Goal: Answer question/provide support: Share knowledge or assist other users

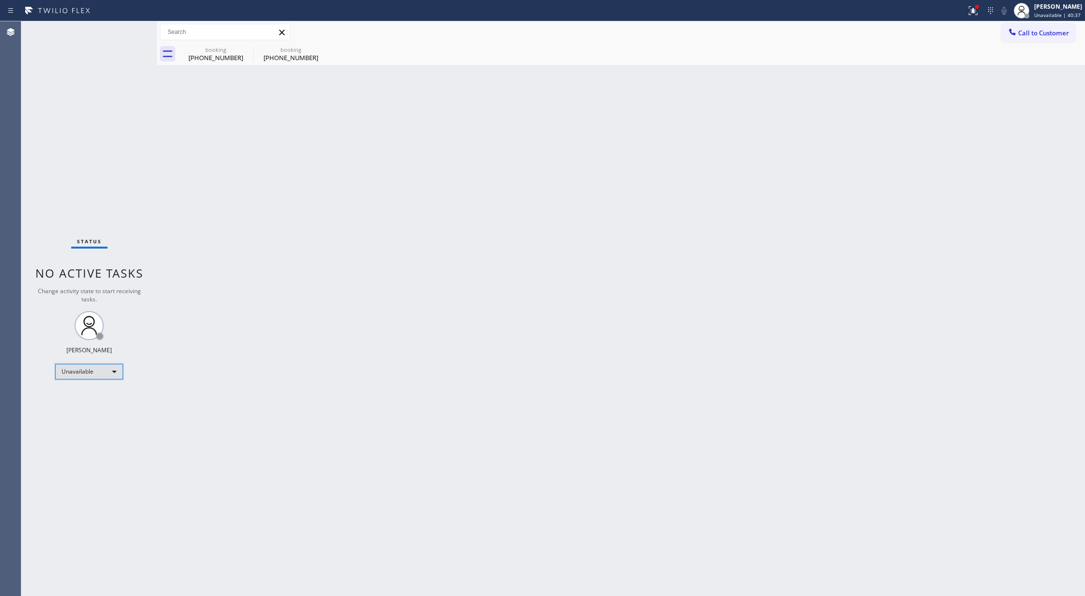
click at [98, 374] on div "Unavailable" at bounding box center [89, 371] width 68 height 15
click at [90, 399] on li "Available" at bounding box center [88, 397] width 65 height 12
click at [128, 35] on div "Status No active tasks You are ready to start receiving tasks. [PERSON_NAME] Av…" at bounding box center [89, 308] width 136 height 574
click at [223, 59] on div "[PHONE_NUMBER]" at bounding box center [215, 57] width 73 height 9
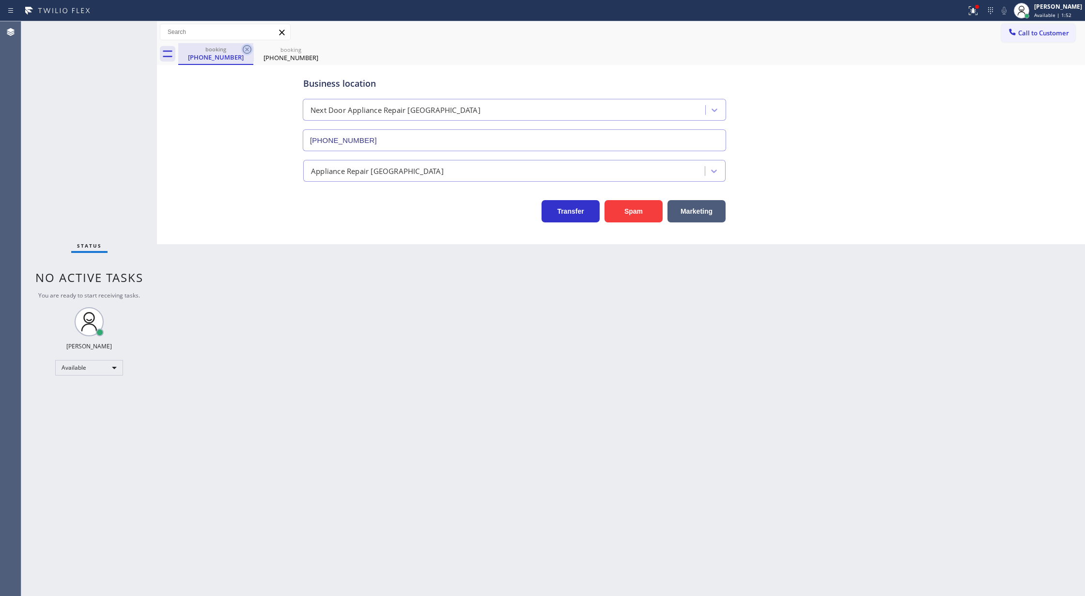
click at [246, 47] on icon at bounding box center [247, 50] width 12 height 12
click at [246, 51] on icon at bounding box center [247, 50] width 12 height 12
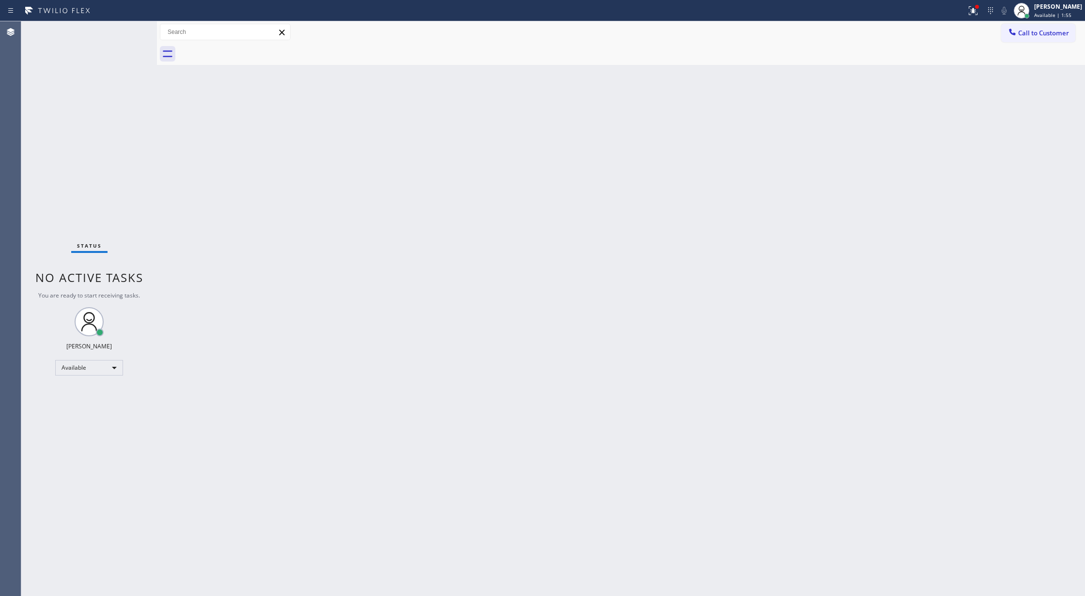
click at [129, 31] on div "Status No active tasks You are ready to start receiving tasks. [PERSON_NAME] Av…" at bounding box center [89, 308] width 136 height 574
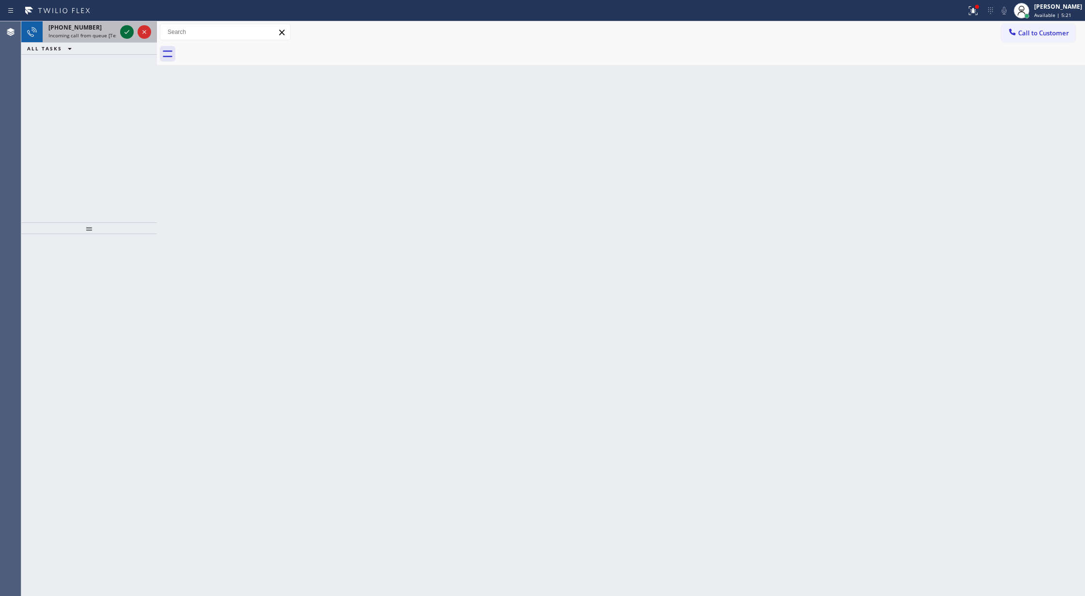
click at [127, 31] on icon at bounding box center [127, 32] width 12 height 12
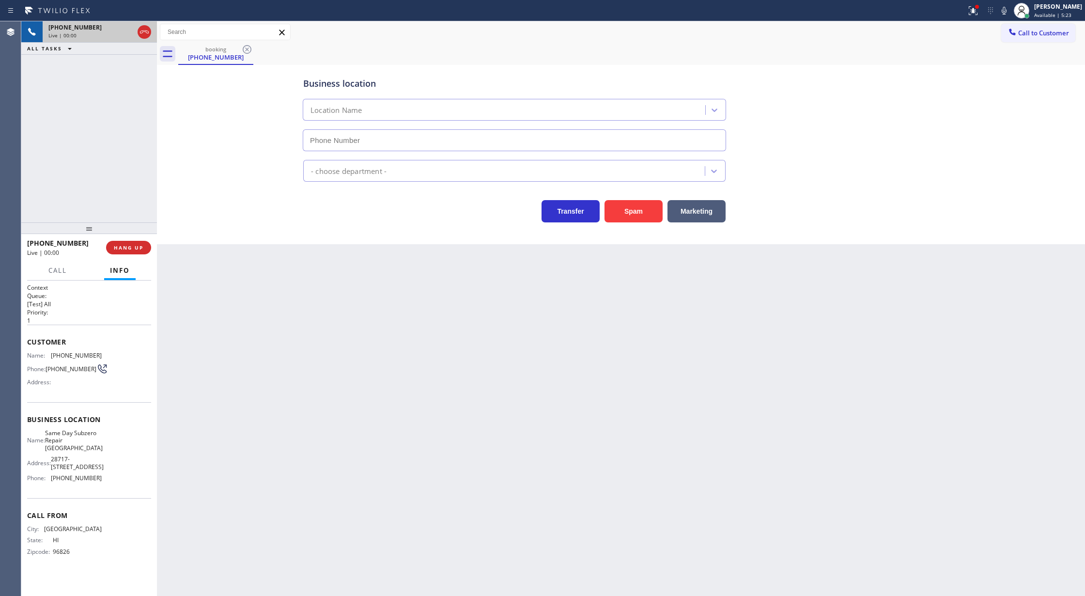
type input "[PHONE_NUMBER]"
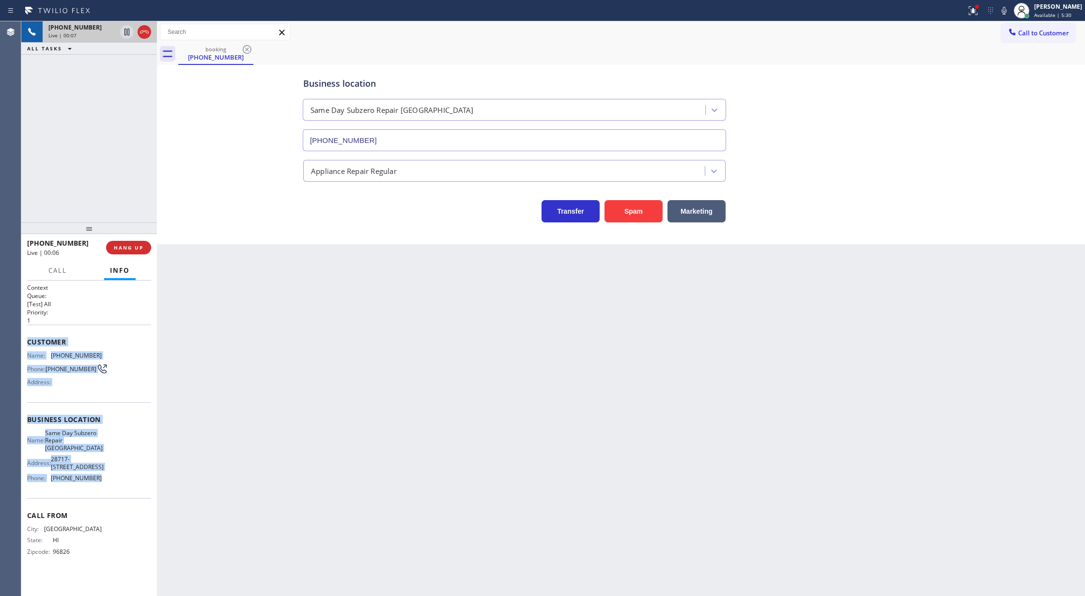
drag, startPoint x: 27, startPoint y: 343, endPoint x: 105, endPoint y: 485, distance: 162.3
click at [105, 485] on div "Context Queue: [Test] All Priority: 1 Customer Name: [PHONE_NUMBER] Phone: [PHO…" at bounding box center [89, 427] width 124 height 288
copy div "Customer Name: [PHONE_NUMBER] Phone: [PHONE_NUMBER] Address: Business location …"
click at [137, 250] on span "COMPLETE" at bounding box center [126, 247] width 33 height 7
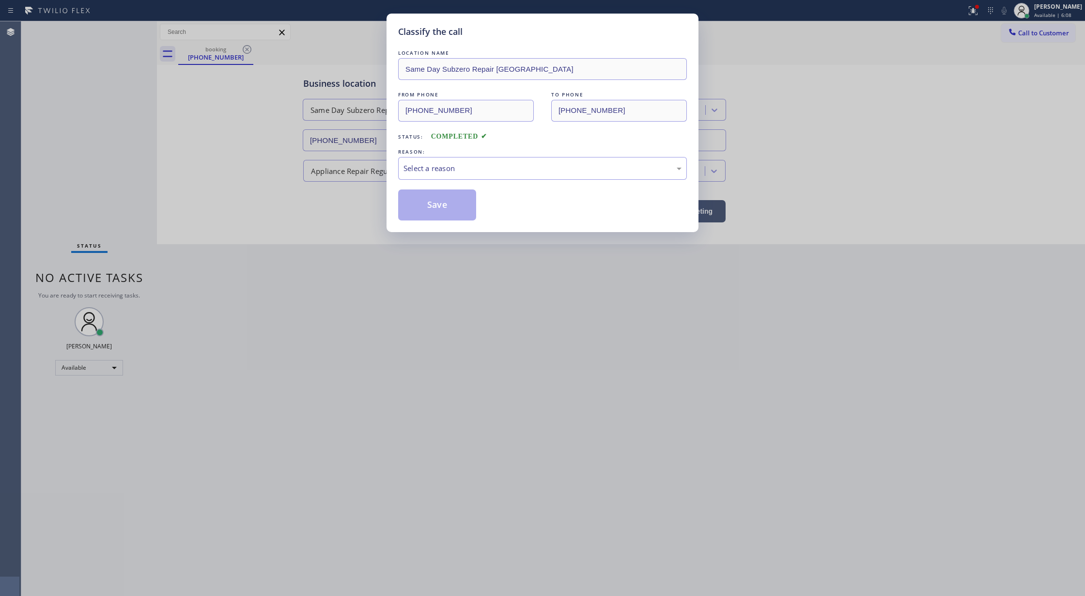
click at [429, 156] on div "REASON:" at bounding box center [542, 152] width 289 height 10
click at [407, 163] on div "Select a reason" at bounding box center [542, 168] width 278 height 11
click at [422, 210] on button "Save" at bounding box center [437, 204] width 78 height 31
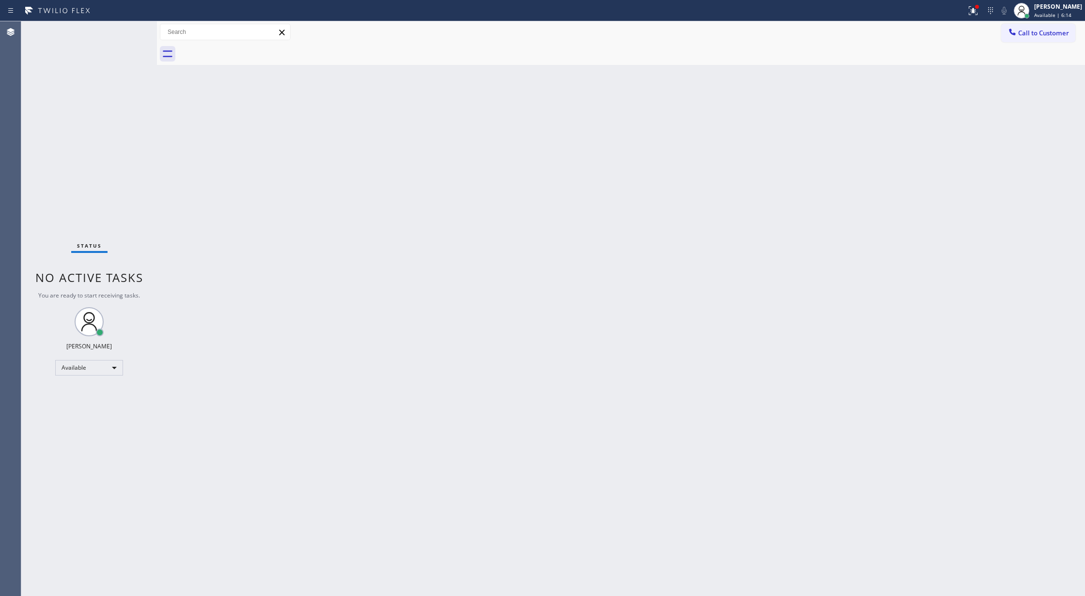
click at [134, 33] on div "Status No active tasks You are ready to start receiving tasks. [PERSON_NAME] Av…" at bounding box center [89, 308] width 136 height 574
click at [132, 30] on div "Status No active tasks You are ready to start receiving tasks. [PERSON_NAME] Av…" at bounding box center [89, 308] width 136 height 574
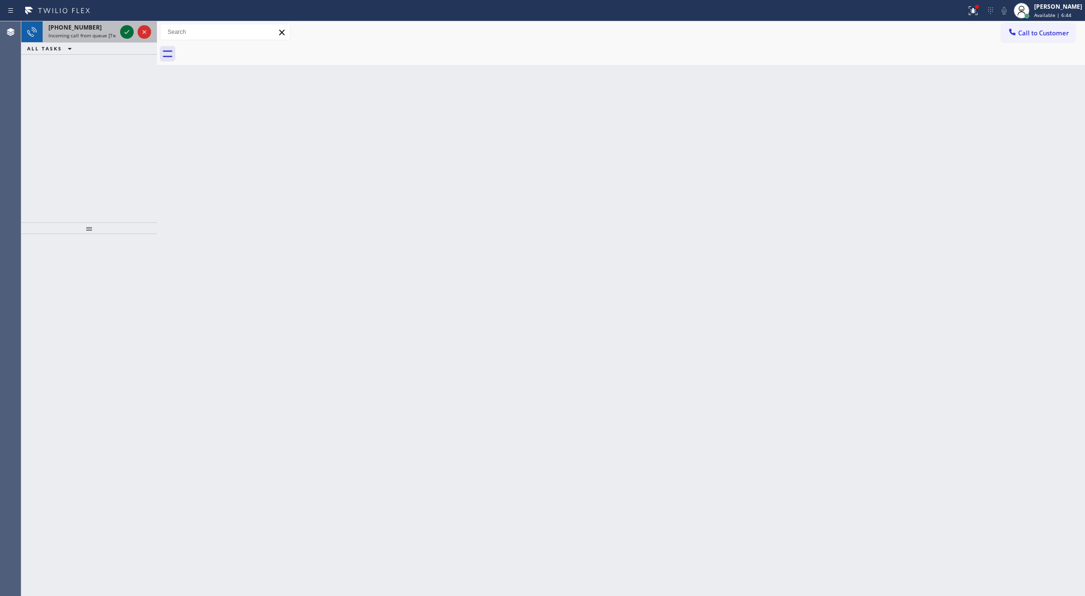
click at [120, 28] on div at bounding box center [127, 32] width 14 height 12
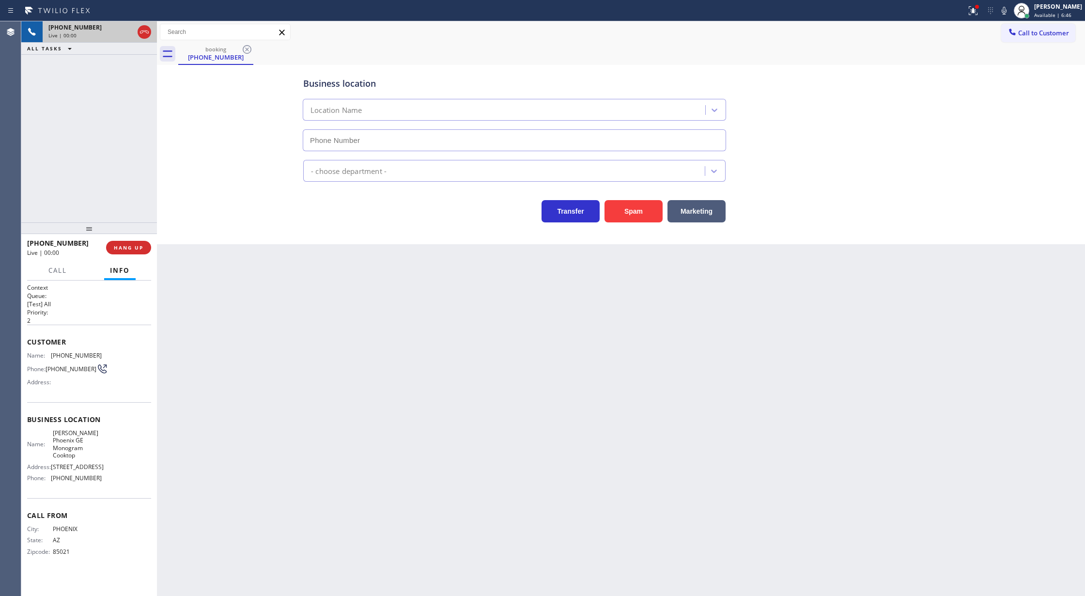
type input "[PHONE_NUMBER]"
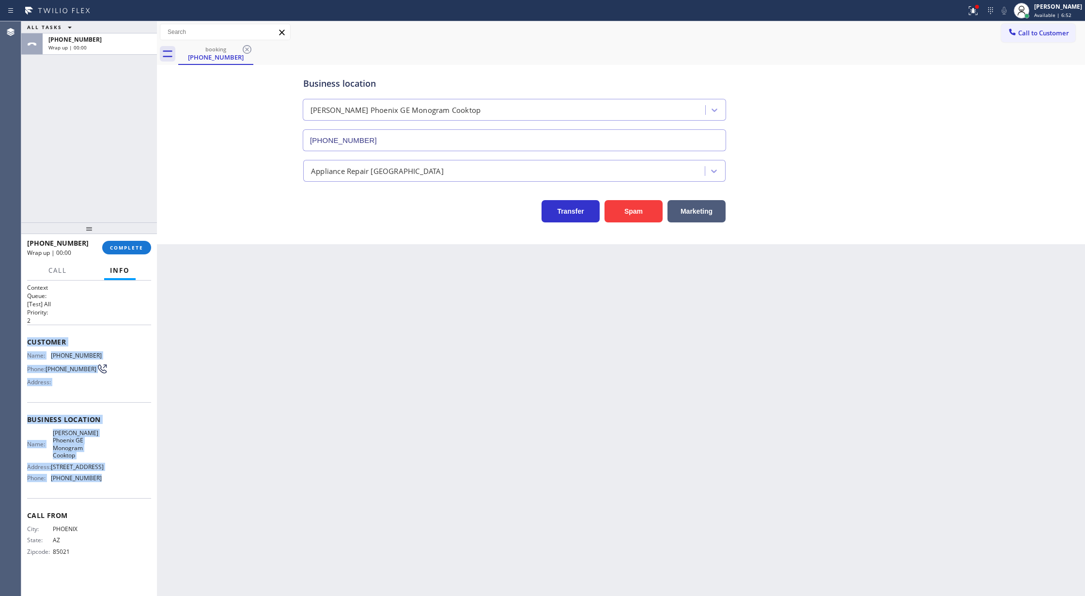
drag, startPoint x: 27, startPoint y: 343, endPoint x: 111, endPoint y: 483, distance: 162.9
click at [111, 483] on div "Context Queue: [Test] All Priority: 2 Customer Name: [PHONE_NUMBER] Phone: [PHO…" at bounding box center [89, 427] width 124 height 288
click at [134, 248] on span "COMPLETE" at bounding box center [126, 247] width 33 height 7
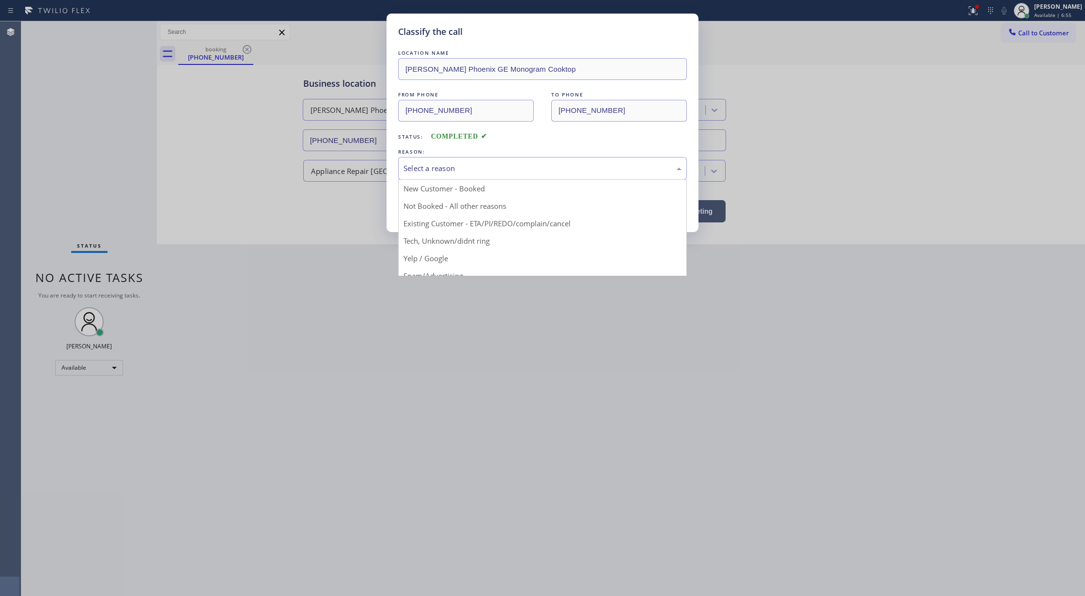
click at [432, 169] on div "Select a reason" at bounding box center [542, 168] width 278 height 11
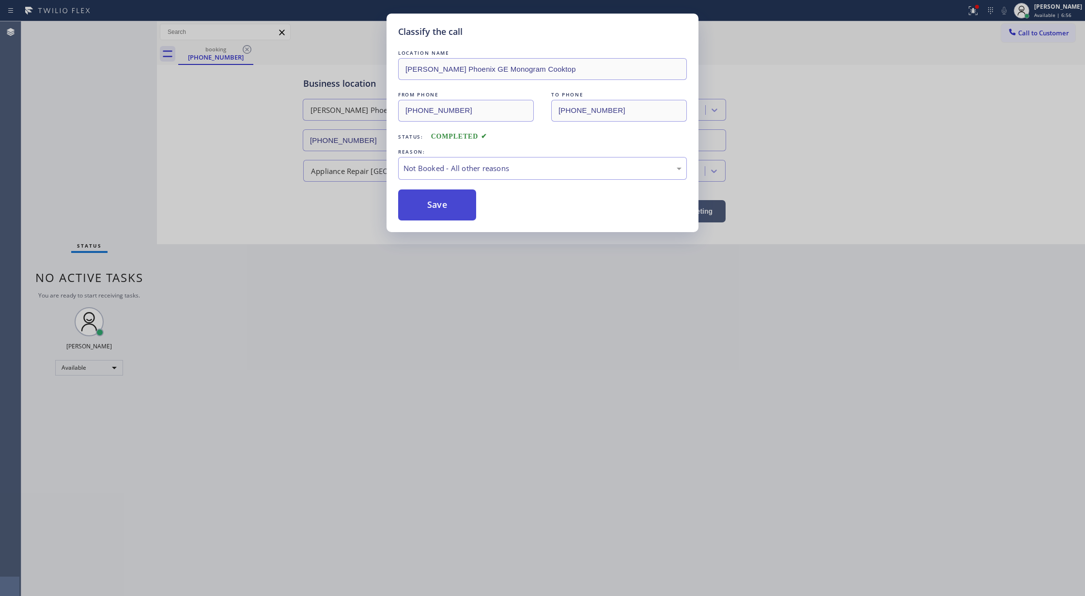
click at [433, 208] on button "Save" at bounding box center [437, 204] width 78 height 31
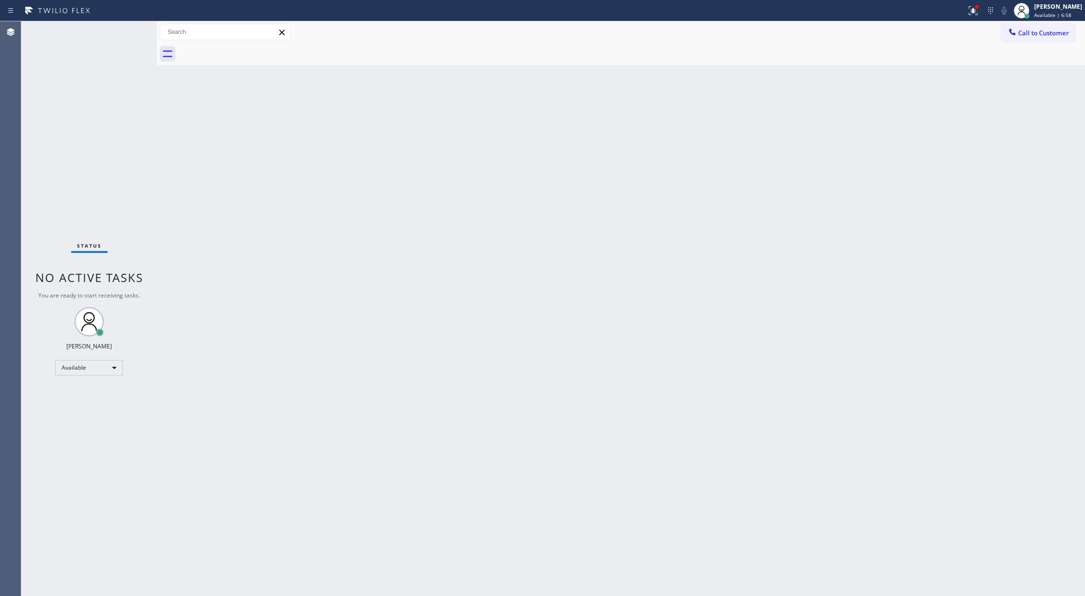
click at [135, 26] on div "Status No active tasks You are ready to start receiving tasks. [PERSON_NAME] Av…" at bounding box center [89, 308] width 136 height 574
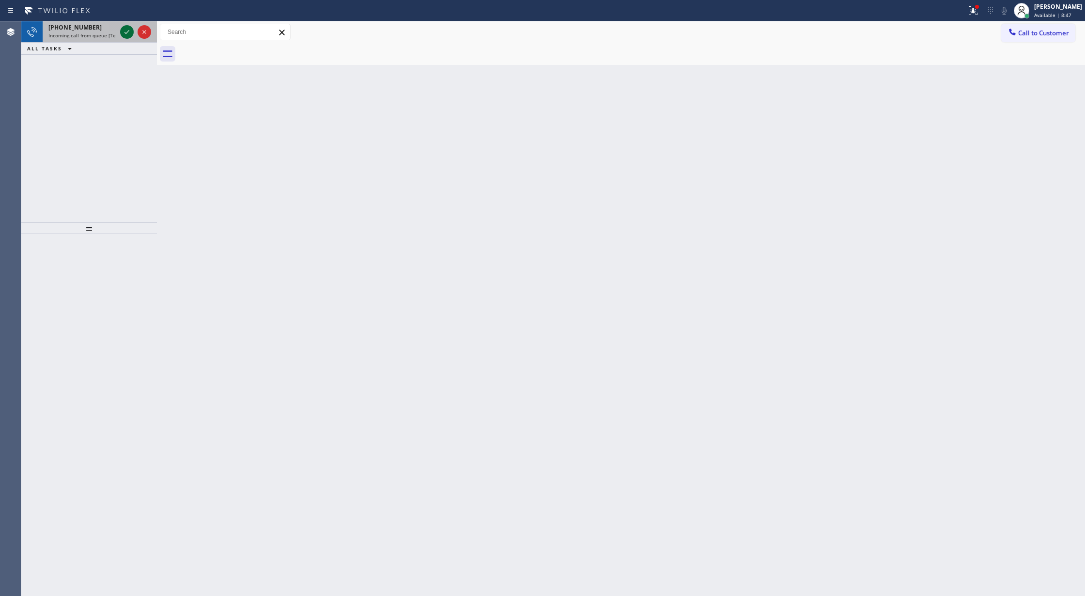
click at [126, 35] on icon at bounding box center [127, 32] width 12 height 12
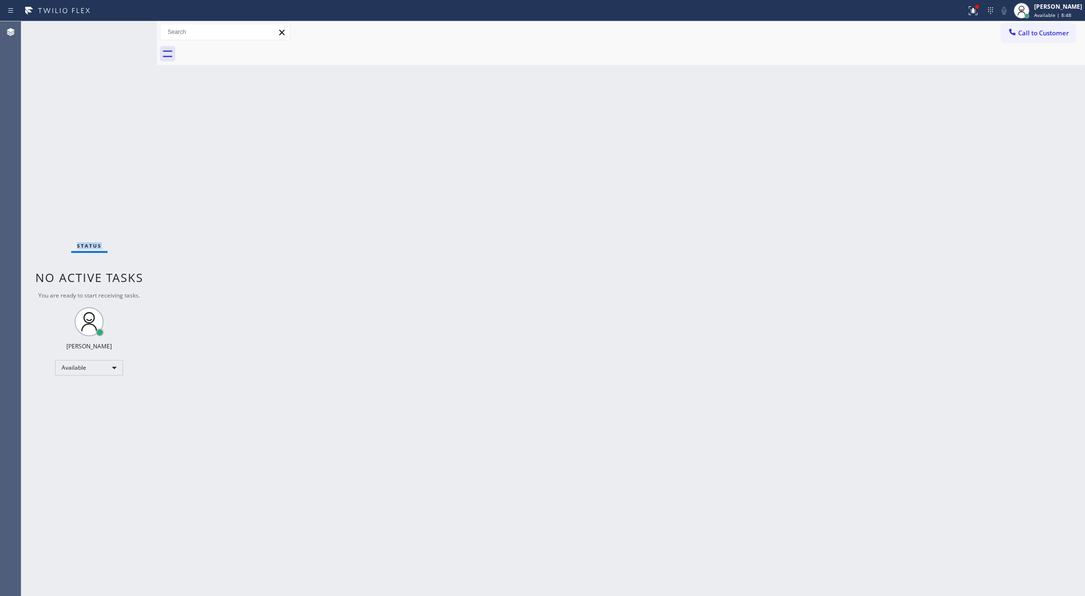
click at [126, 35] on div "Status No active tasks You are ready to start receiving tasks. [PERSON_NAME] Av…" at bounding box center [89, 308] width 136 height 574
click at [123, 28] on div "Status No active tasks You are ready to start receiving tasks. [PERSON_NAME] Av…" at bounding box center [89, 308] width 136 height 574
click at [128, 28] on div "Status No active tasks You are ready to start receiving tasks. [PERSON_NAME] Av…" at bounding box center [89, 308] width 136 height 574
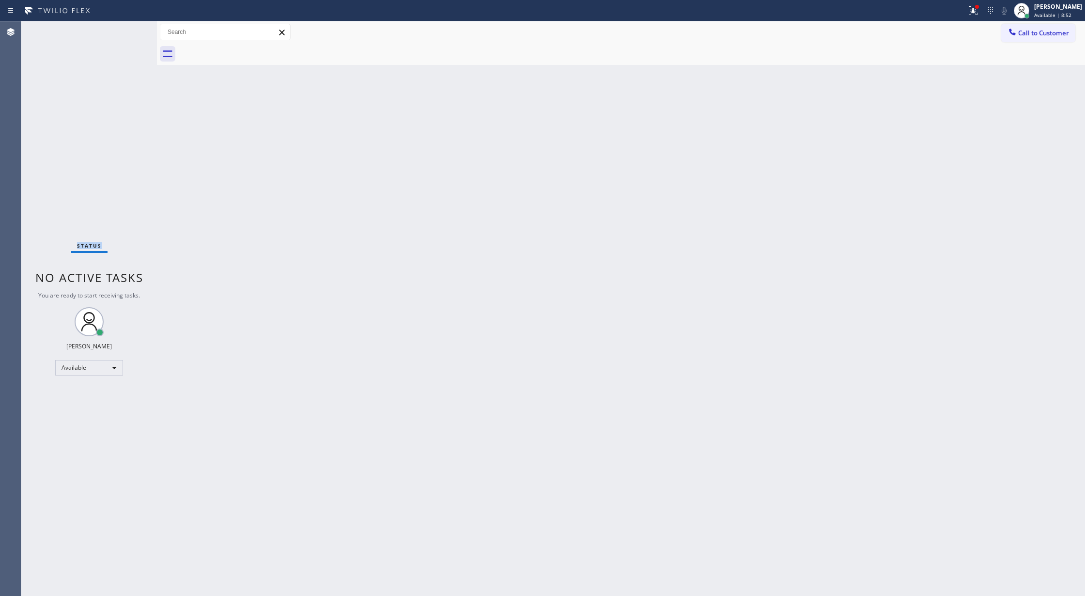
click at [128, 28] on div "Status No active tasks You are ready to start receiving tasks. [PERSON_NAME] Av…" at bounding box center [89, 308] width 136 height 574
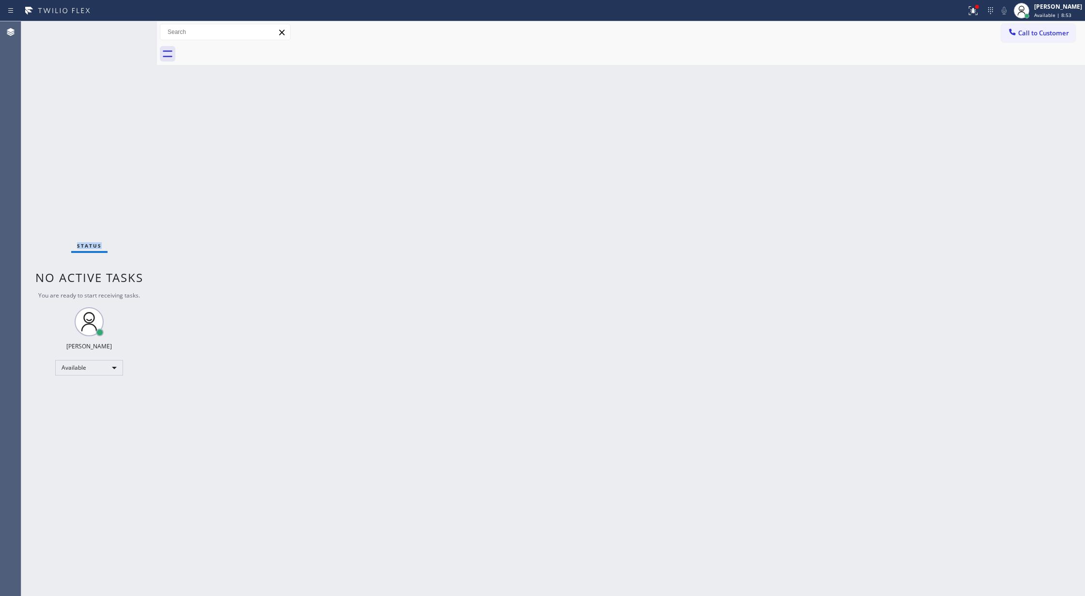
click at [128, 28] on div "Status No active tasks You are ready to start receiving tasks. [PERSON_NAME] Av…" at bounding box center [89, 308] width 136 height 574
click at [128, 29] on div "Status No active tasks You are ready to start receiving tasks. [PERSON_NAME] Av…" at bounding box center [89, 308] width 136 height 574
click at [128, 28] on div "Status No active tasks You are ready to start receiving tasks. [PERSON_NAME] Av…" at bounding box center [89, 308] width 136 height 574
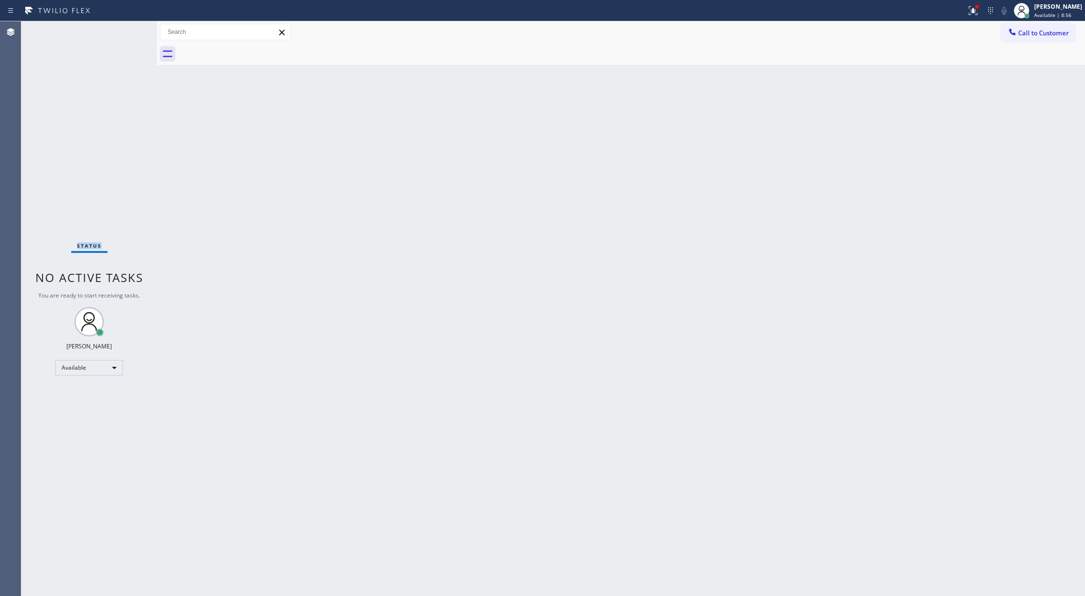
click at [128, 28] on div "Status No active tasks You are ready to start receiving tasks. [PERSON_NAME] Av…" at bounding box center [89, 308] width 136 height 574
click at [129, 28] on div "Status No active tasks You are ready to start receiving tasks. [PERSON_NAME] Av…" at bounding box center [89, 308] width 136 height 574
click at [130, 25] on div "Status No active tasks You are ready to start receiving tasks. [PERSON_NAME] Av…" at bounding box center [89, 308] width 136 height 574
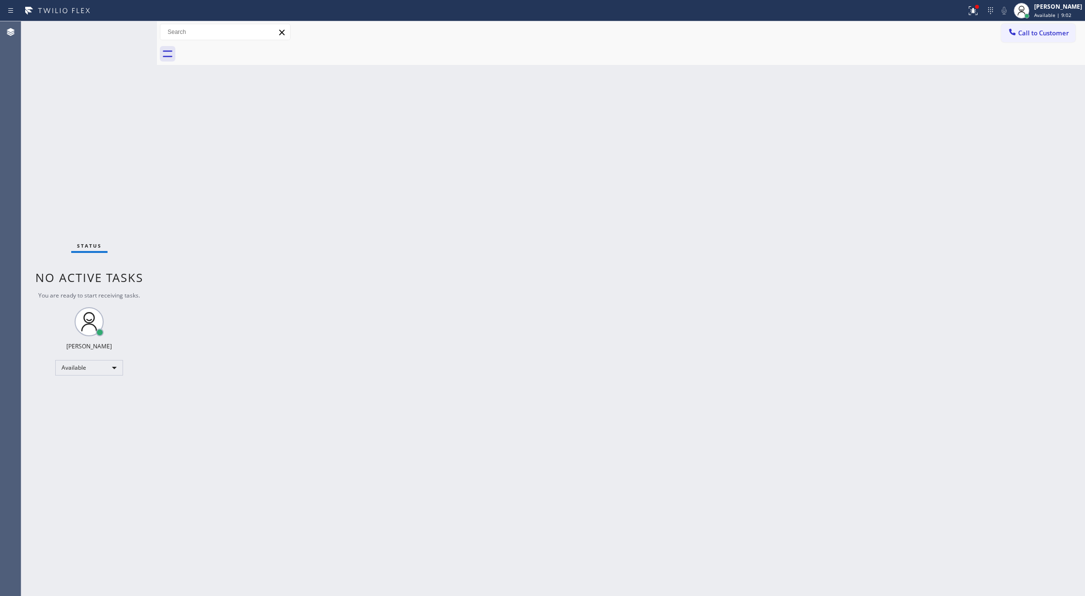
click at [130, 25] on div "Status No active tasks You are ready to start receiving tasks. [PERSON_NAME] Av…" at bounding box center [89, 308] width 136 height 574
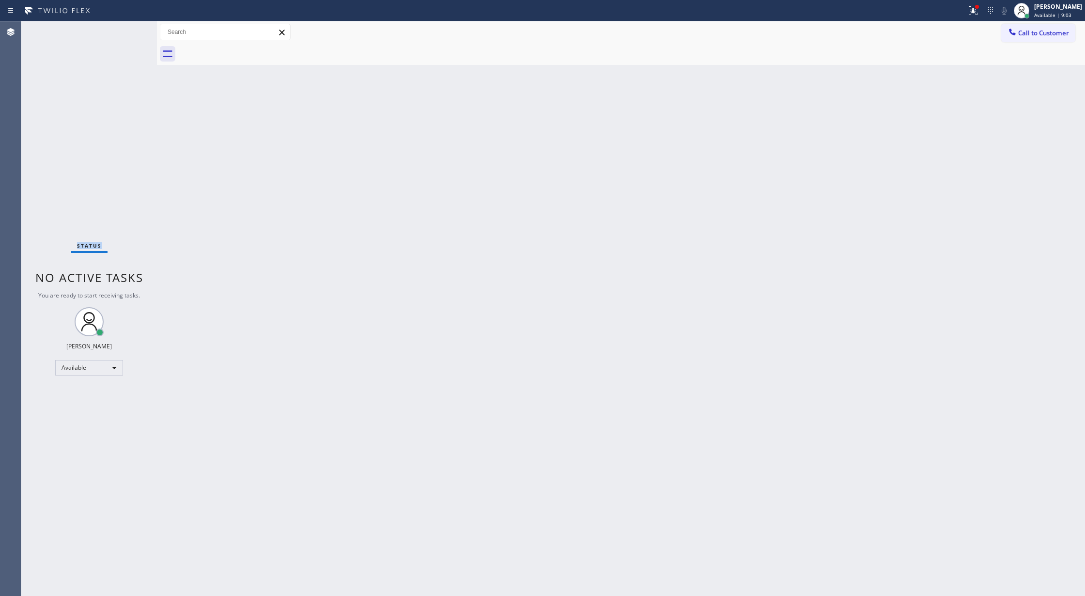
click at [130, 25] on div "Status No active tasks You are ready to start receiving tasks. [PERSON_NAME] Av…" at bounding box center [89, 308] width 136 height 574
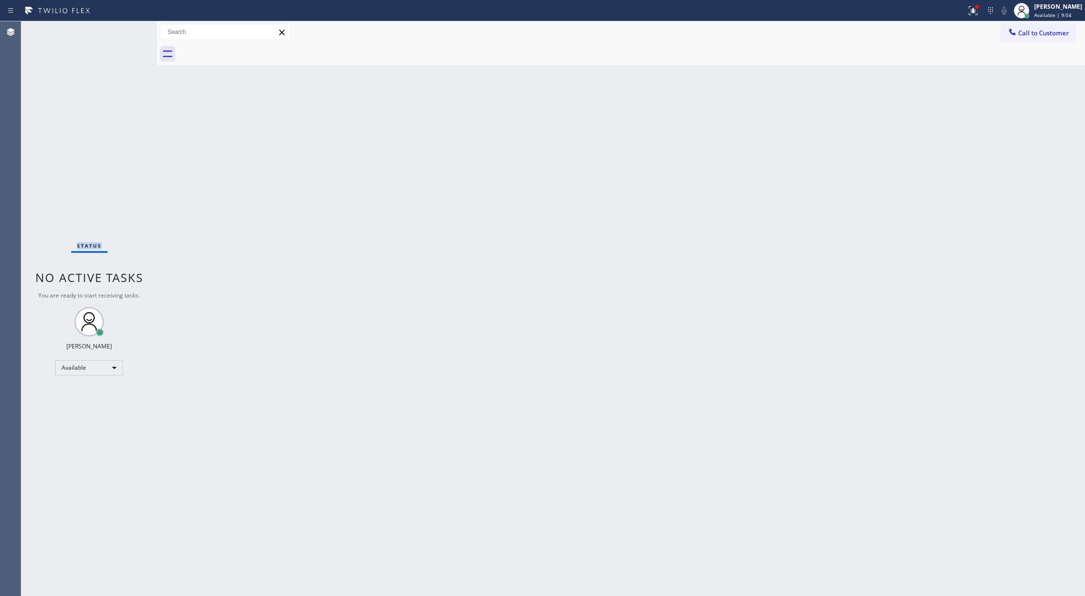
click at [130, 25] on div "Status No active tasks You are ready to start receiving tasks. [PERSON_NAME] Av…" at bounding box center [89, 308] width 136 height 574
click at [130, 25] on div at bounding box center [135, 31] width 35 height 21
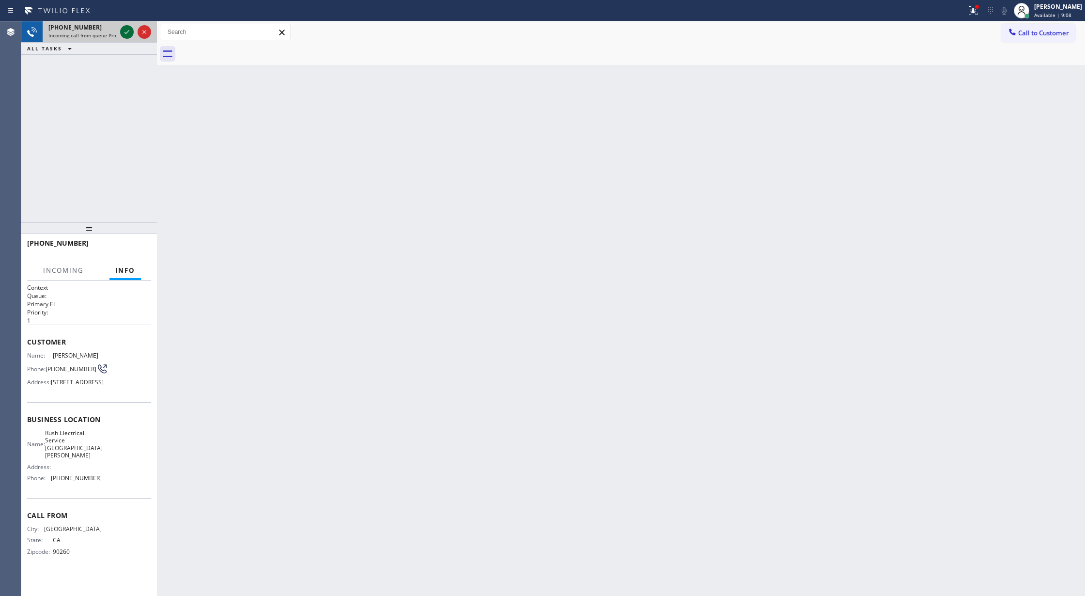
click at [127, 28] on icon at bounding box center [127, 32] width 12 height 12
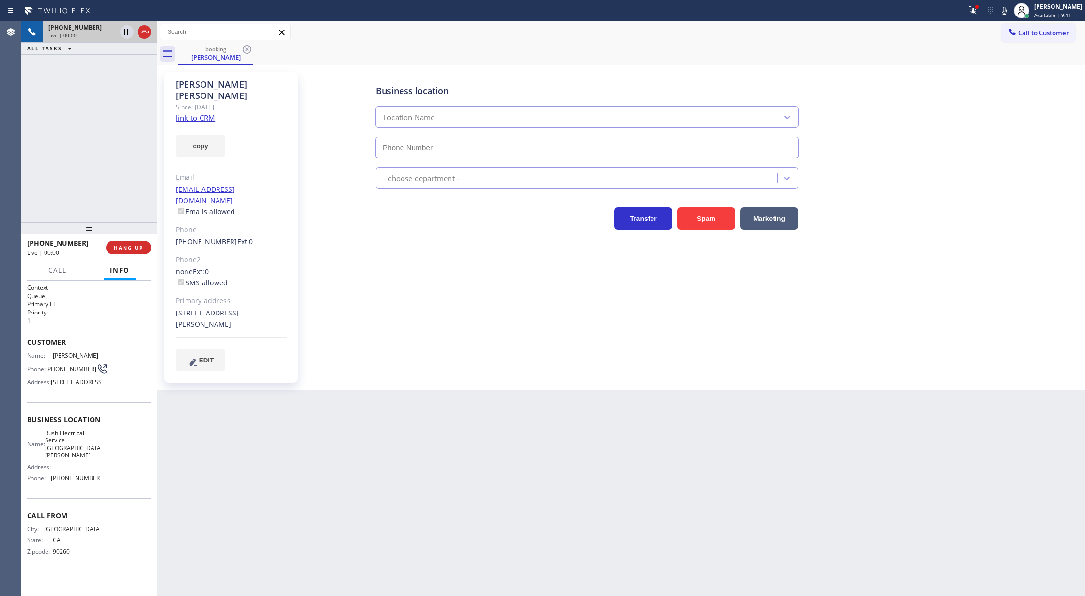
type input "[PHONE_NUMBER]"
click at [200, 113] on link "link to CRM" at bounding box center [195, 118] width 39 height 10
click at [125, 246] on span "COMPLETE" at bounding box center [126, 247] width 33 height 7
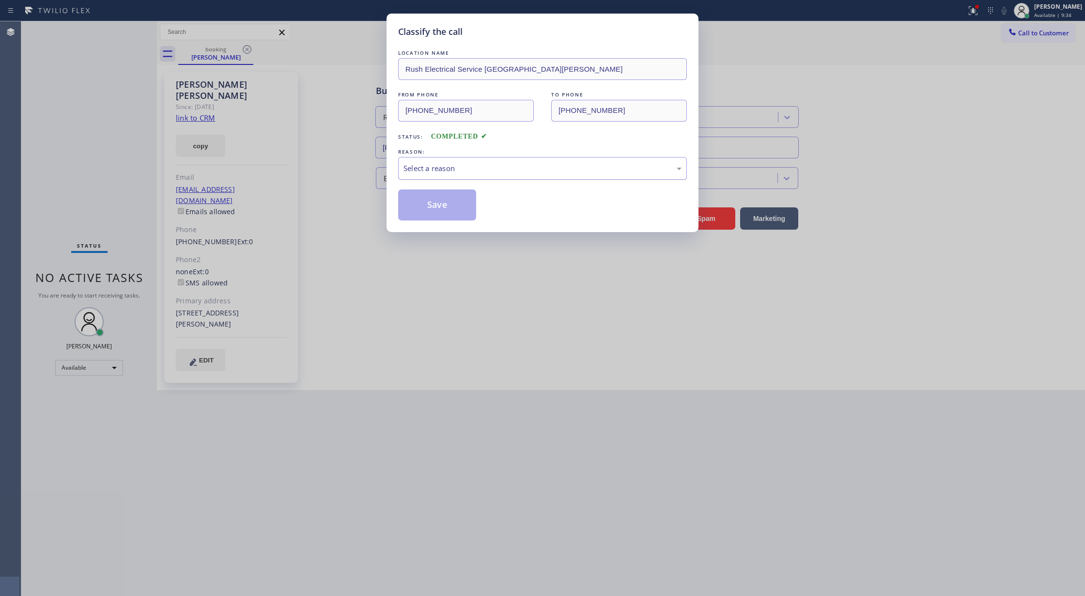
click at [453, 167] on div "Select a reason" at bounding box center [542, 168] width 278 height 11
click at [433, 205] on button "Save" at bounding box center [437, 204] width 78 height 31
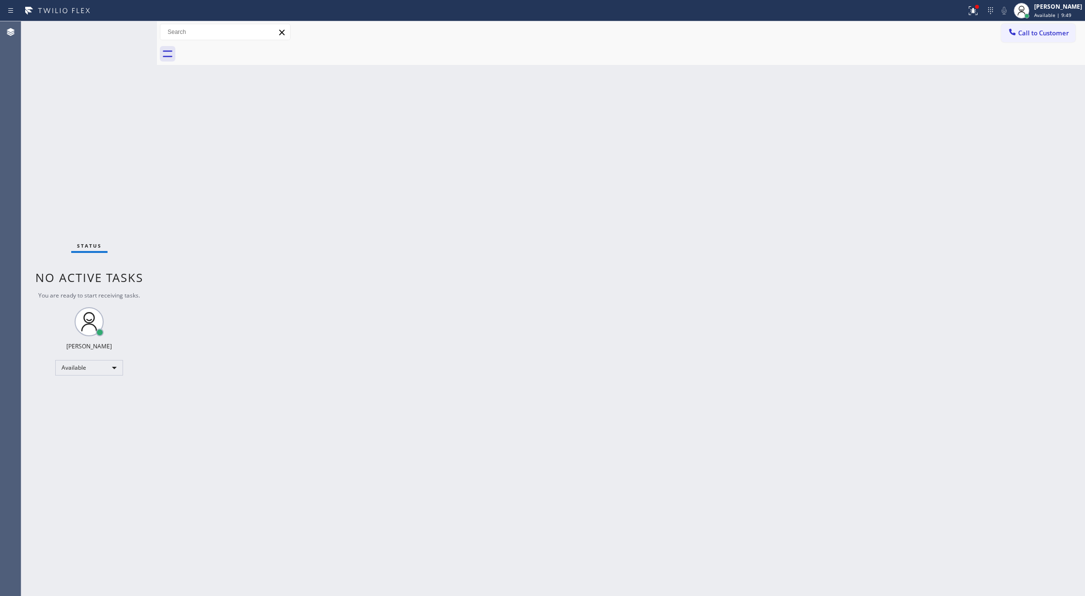
click at [126, 27] on div "Status No active tasks You are ready to start receiving tasks. [PERSON_NAME] Av…" at bounding box center [89, 308] width 136 height 574
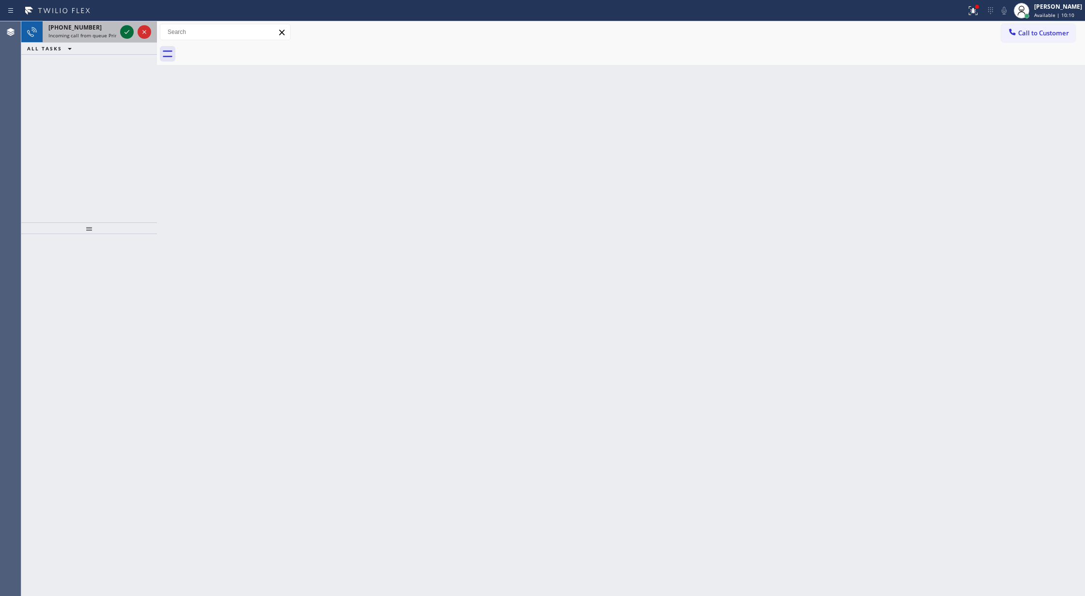
click at [126, 27] on icon at bounding box center [127, 32] width 12 height 12
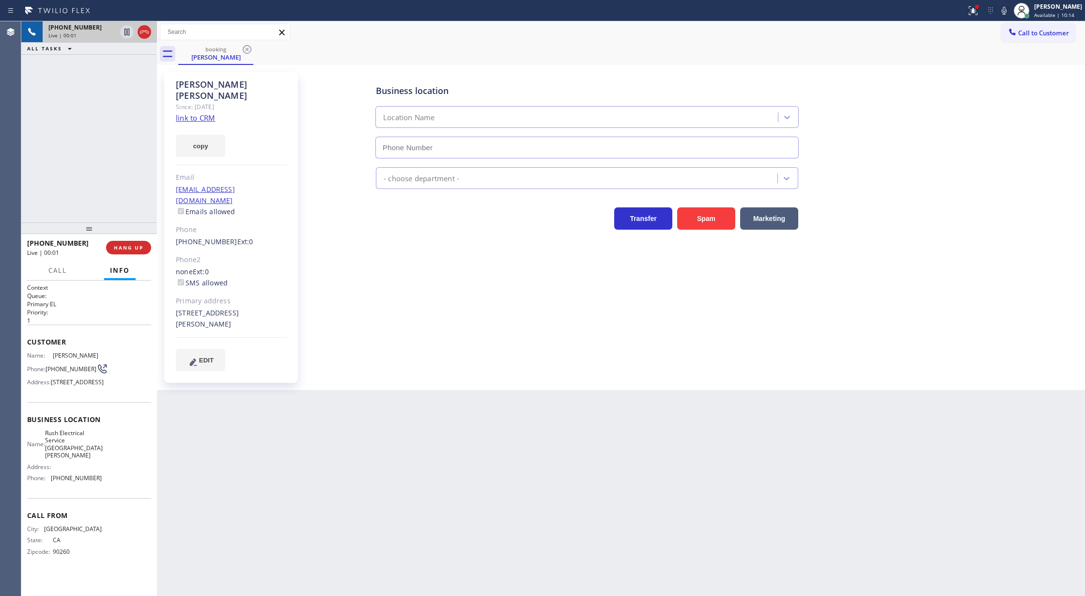
type input "[PHONE_NUMBER]"
click at [1008, 10] on icon at bounding box center [1004, 11] width 12 height 12
click at [1006, 8] on icon at bounding box center [1003, 11] width 5 height 8
click at [1010, 11] on icon at bounding box center [1004, 11] width 12 height 12
drag, startPoint x: 121, startPoint y: 251, endPoint x: 169, endPoint y: 250, distance: 48.4
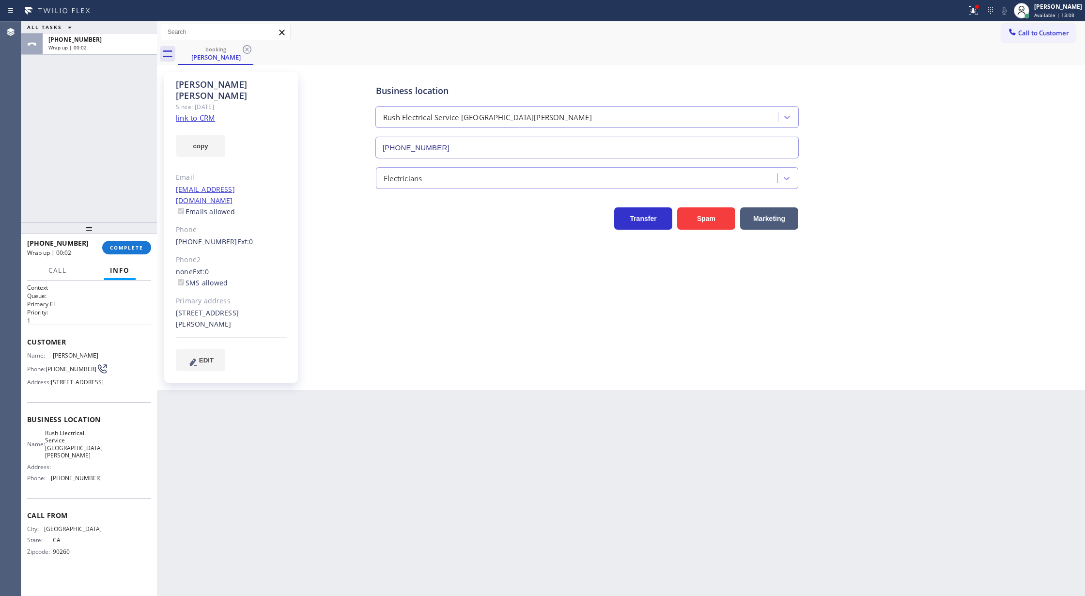
click at [121, 251] on button "COMPLETE" at bounding box center [126, 248] width 49 height 14
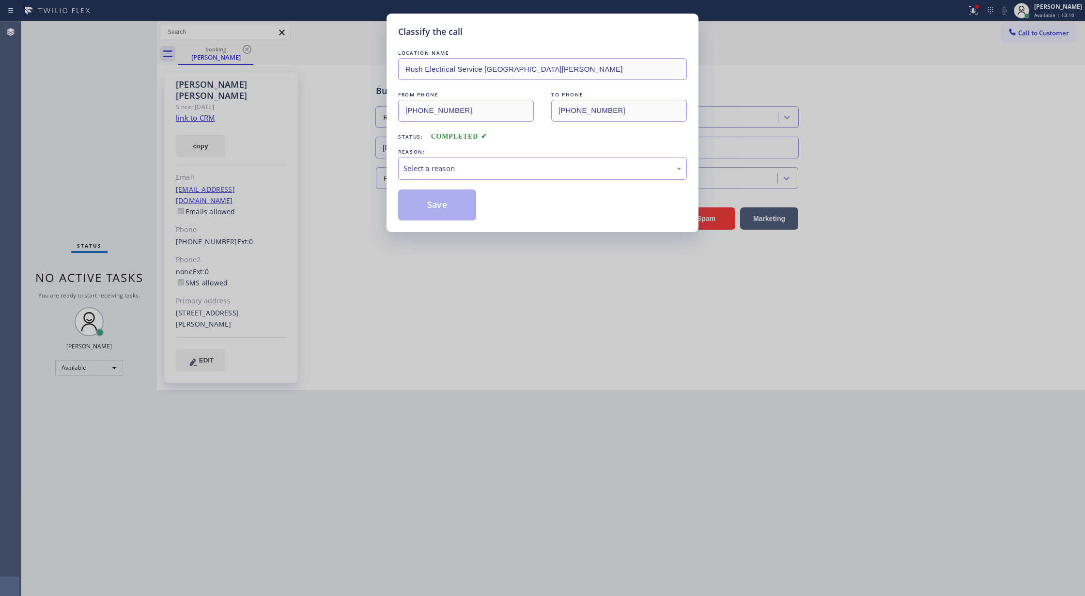
click at [460, 171] on div "Select a reason" at bounding box center [542, 168] width 278 height 11
click at [424, 209] on button "Save" at bounding box center [437, 204] width 78 height 31
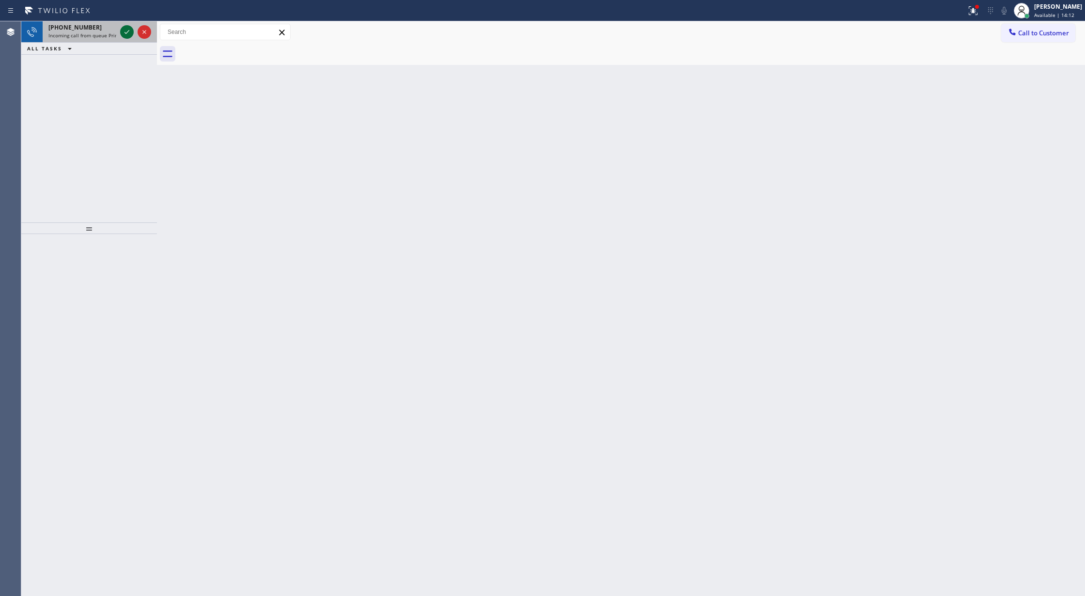
click at [128, 30] on icon at bounding box center [127, 32] width 12 height 12
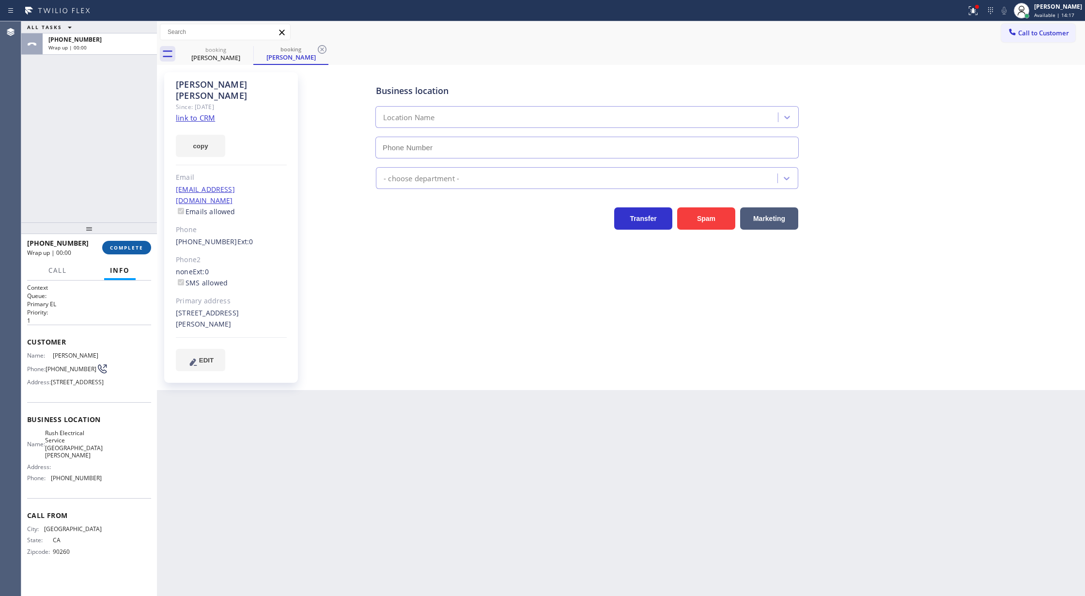
click at [128, 246] on span "COMPLETE" at bounding box center [126, 247] width 33 height 7
type input "[PHONE_NUMBER]"
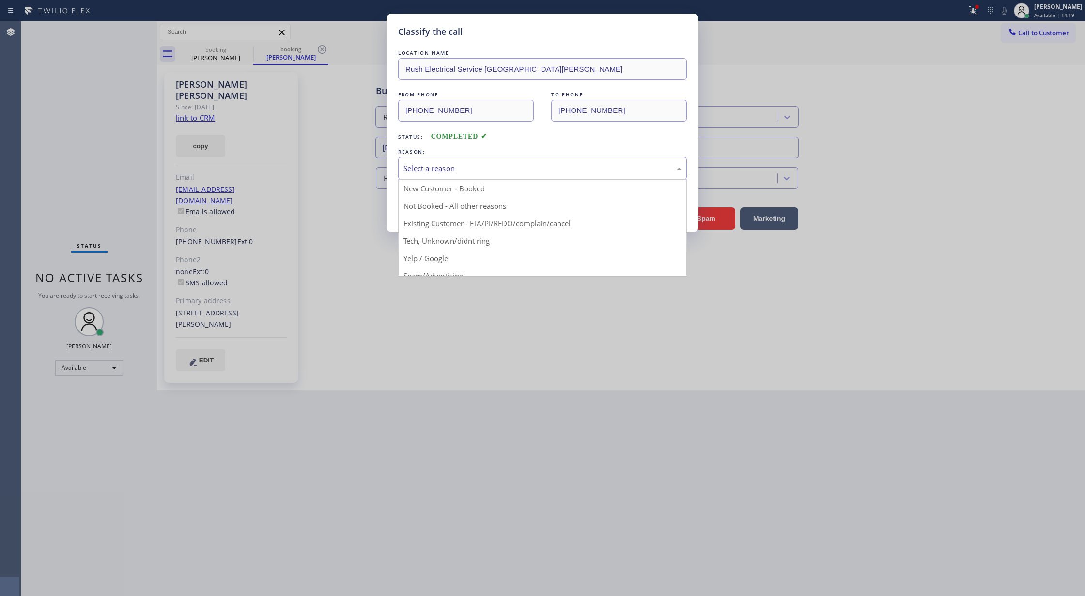
click at [446, 163] on div "Select a reason" at bounding box center [542, 168] width 278 height 11
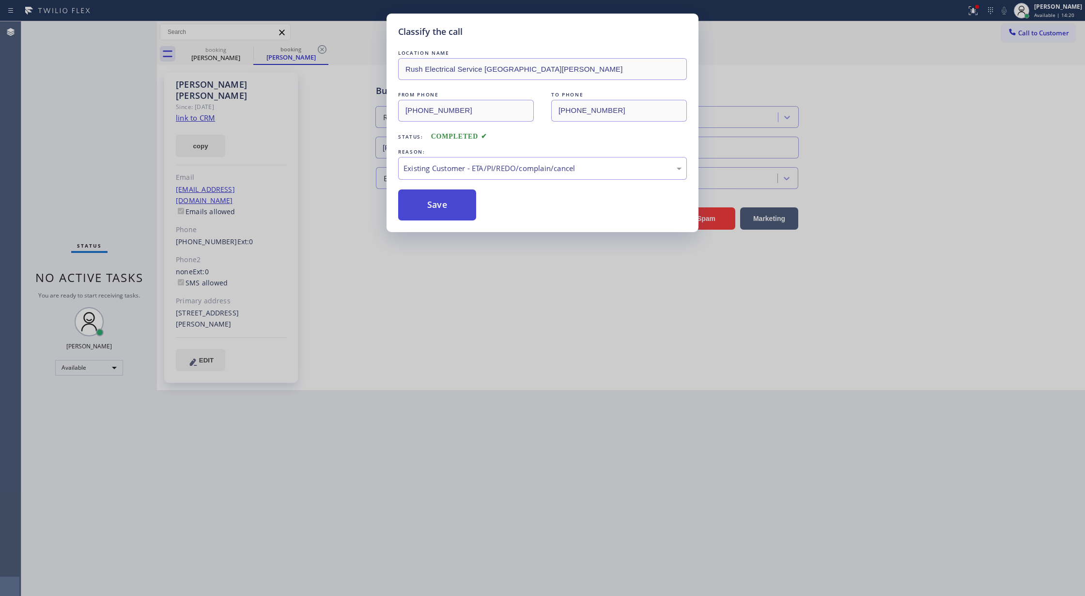
click at [422, 200] on button "Save" at bounding box center [437, 204] width 78 height 31
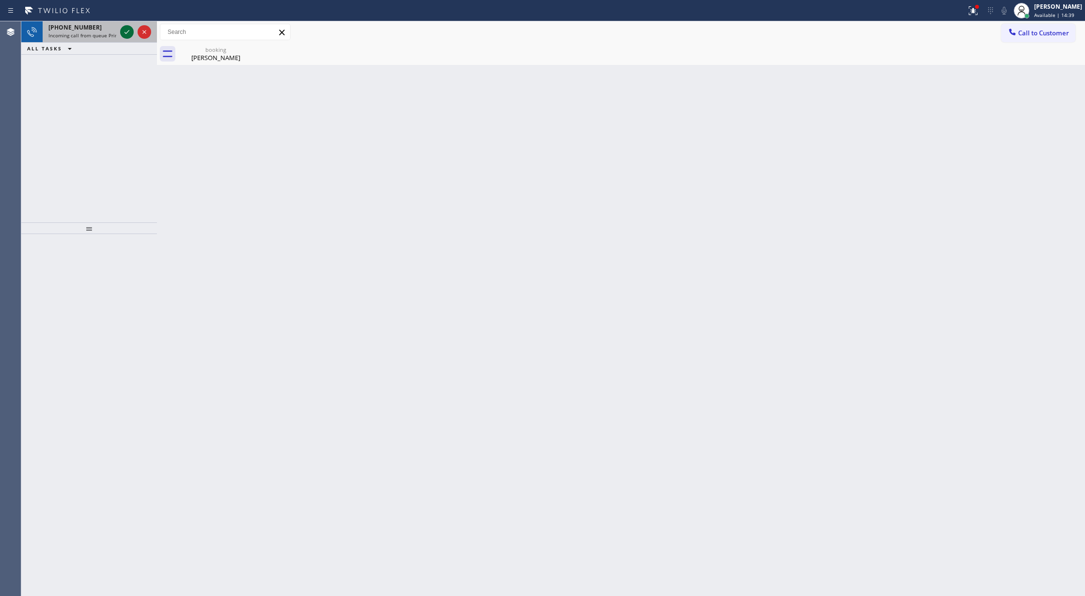
click at [130, 30] on icon at bounding box center [127, 32] width 12 height 12
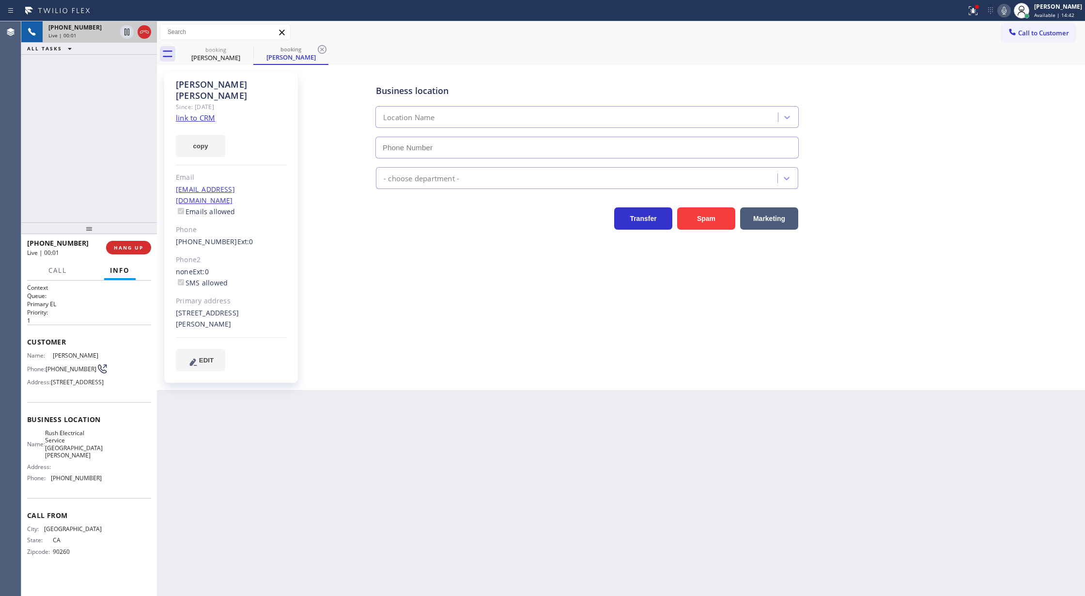
type input "[PHONE_NUMBER]"
click at [1008, 11] on icon at bounding box center [1004, 11] width 12 height 12
click at [1005, 12] on icon at bounding box center [1004, 11] width 12 height 12
click at [1010, 15] on icon at bounding box center [1004, 11] width 12 height 12
click at [1006, 8] on icon at bounding box center [1004, 11] width 12 height 12
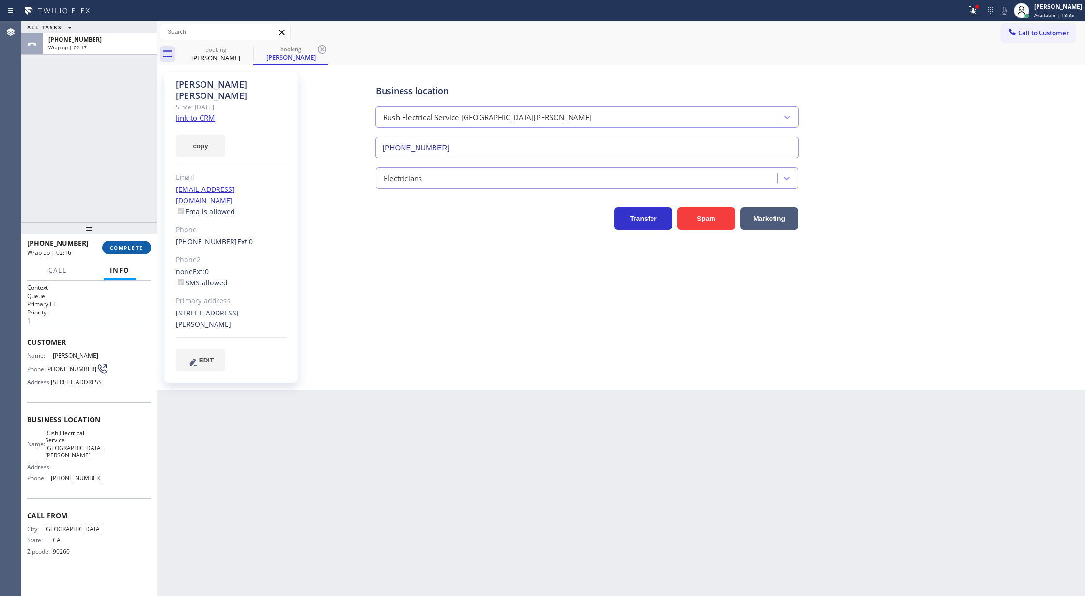
click at [111, 245] on span "COMPLETE" at bounding box center [126, 247] width 33 height 7
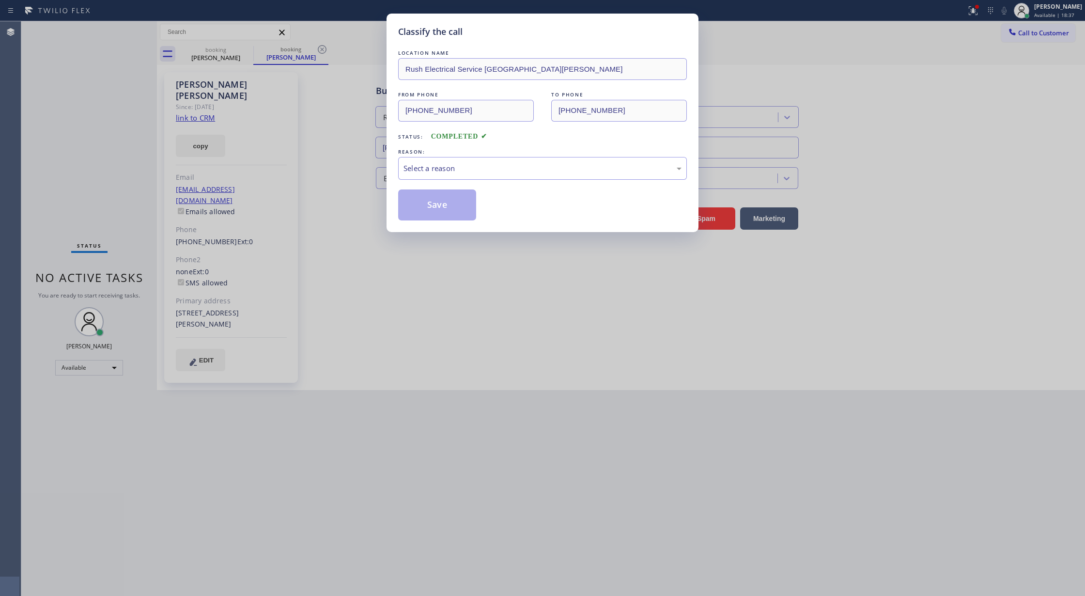
click at [461, 181] on div "LOCATION NAME Rush Electrical Service [GEOGRAPHIC_DATA][PERSON_NAME] FROM PHONE…" at bounding box center [542, 134] width 289 height 172
click at [440, 171] on div "Select a reason" at bounding box center [542, 168] width 278 height 11
click at [436, 203] on button "Save" at bounding box center [437, 204] width 78 height 31
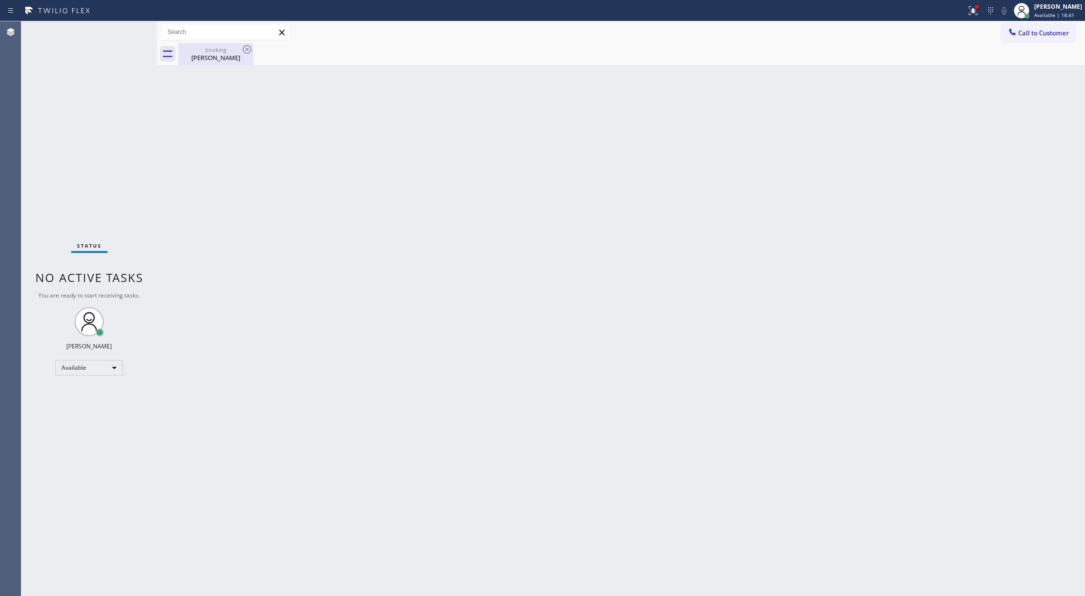
click at [227, 59] on div "[PERSON_NAME]" at bounding box center [215, 57] width 73 height 9
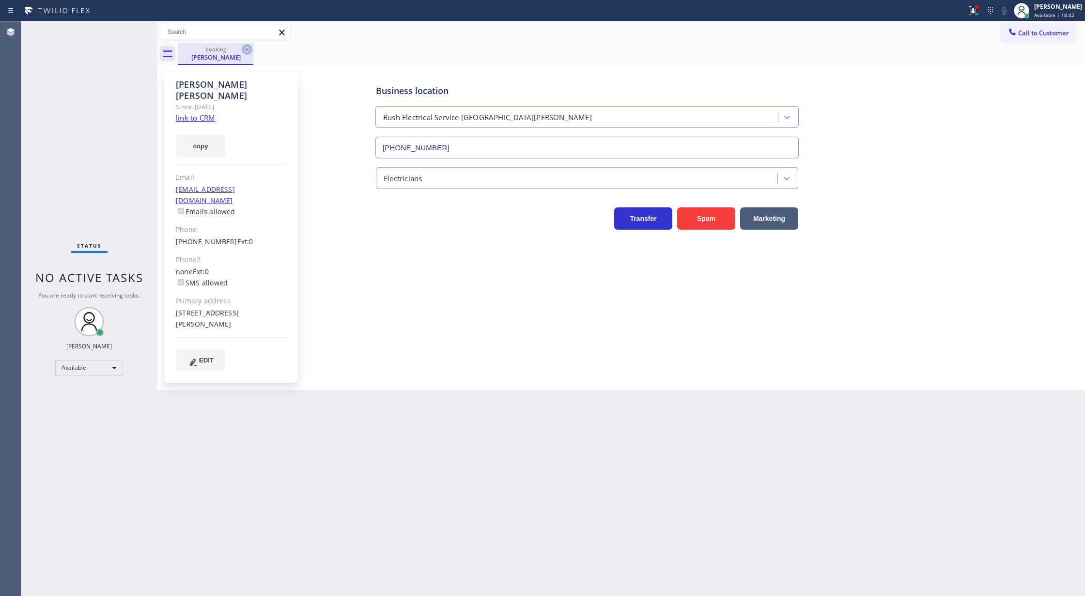
click at [243, 49] on icon at bounding box center [247, 49] width 9 height 9
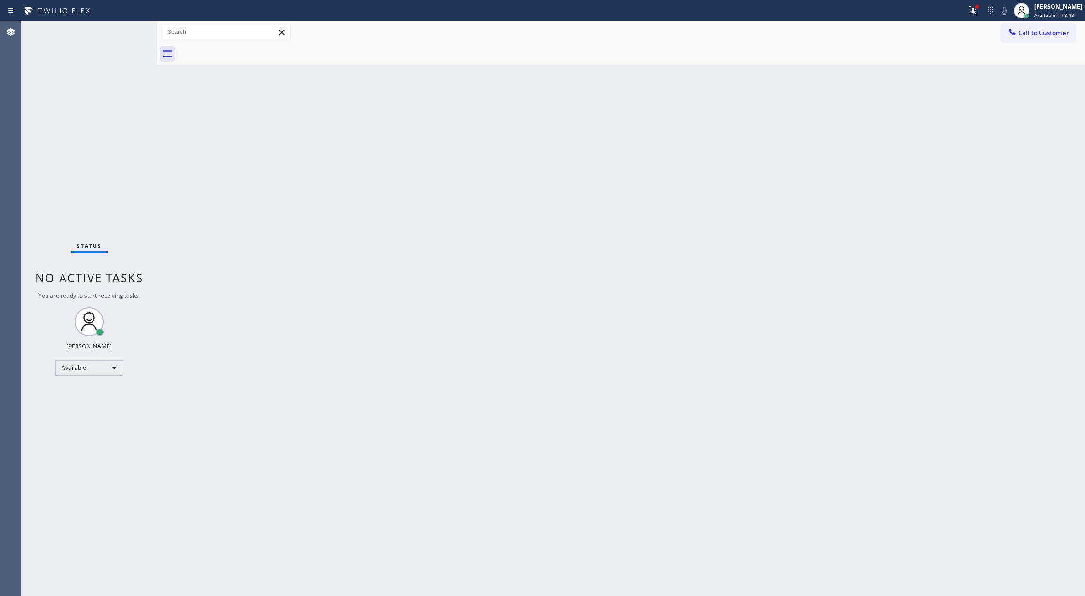
click at [132, 30] on div "Status No active tasks You are ready to start receiving tasks. [PERSON_NAME] Av…" at bounding box center [89, 308] width 136 height 574
click at [135, 28] on div "Status No active tasks You are ready to start receiving tasks. [PERSON_NAME] Av…" at bounding box center [89, 308] width 136 height 574
click at [107, 367] on div "Available" at bounding box center [89, 367] width 68 height 15
click at [88, 421] on li "Break" at bounding box center [88, 418] width 65 height 12
click at [976, 10] on icon at bounding box center [973, 11] width 12 height 12
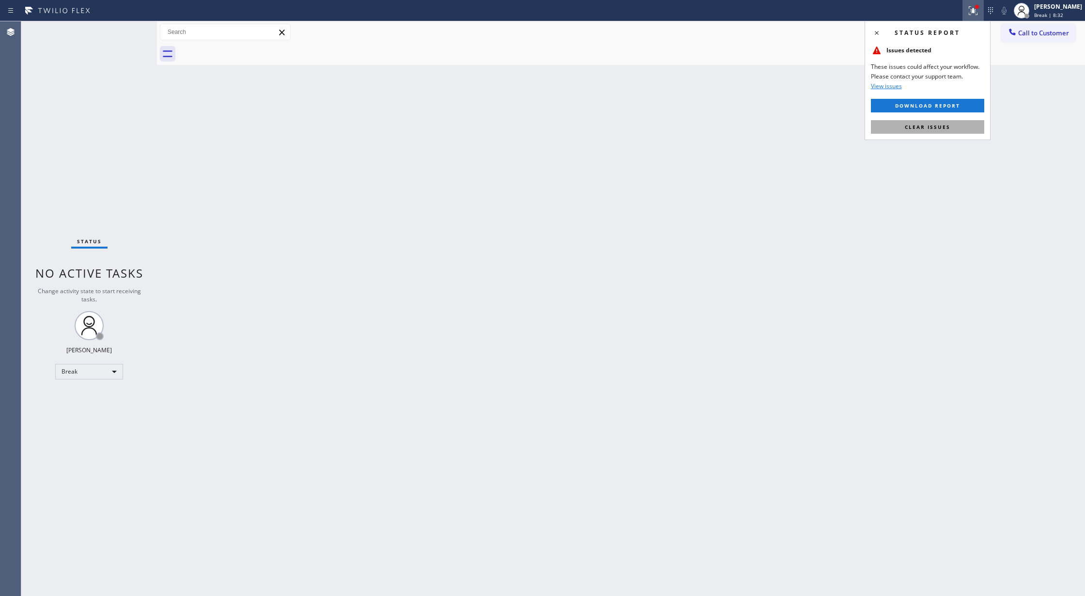
click at [921, 126] on span "Clear issues" at bounding box center [928, 126] width 46 height 7
click at [130, 30] on div "Status No active tasks Change activity state to start receiving tasks. [PERSON_…" at bounding box center [89, 308] width 136 height 574
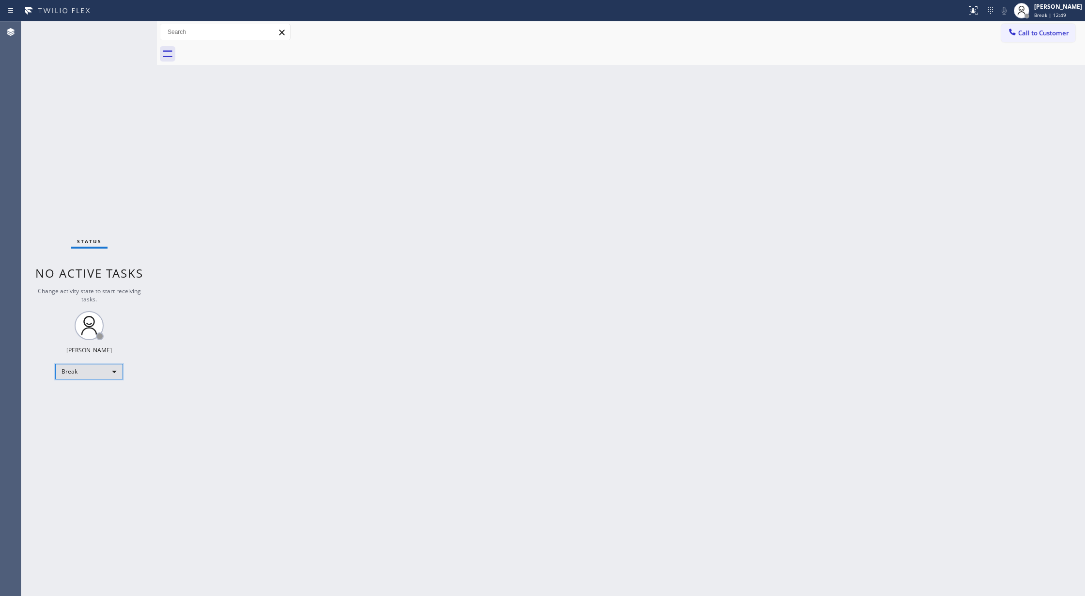
click at [107, 378] on div "Break" at bounding box center [89, 371] width 68 height 15
click at [99, 400] on li "Available" at bounding box center [88, 397] width 65 height 12
click at [132, 31] on div "Status No active tasks You are ready to start receiving tasks. [PERSON_NAME] Av…" at bounding box center [89, 308] width 136 height 574
click at [973, 235] on div "Back to Dashboard Change Sender ID Customers Technicians Select a contact Outbo…" at bounding box center [621, 308] width 928 height 574
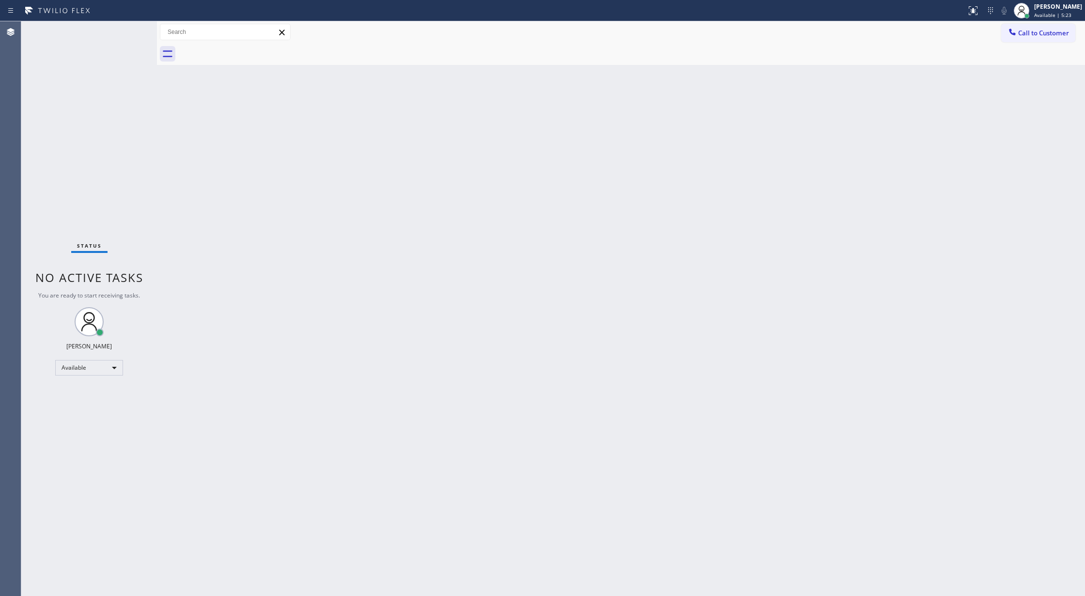
click at [172, 324] on div "Back to Dashboard Change Sender ID Customers Technicians Select a contact Outbo…" at bounding box center [621, 308] width 928 height 574
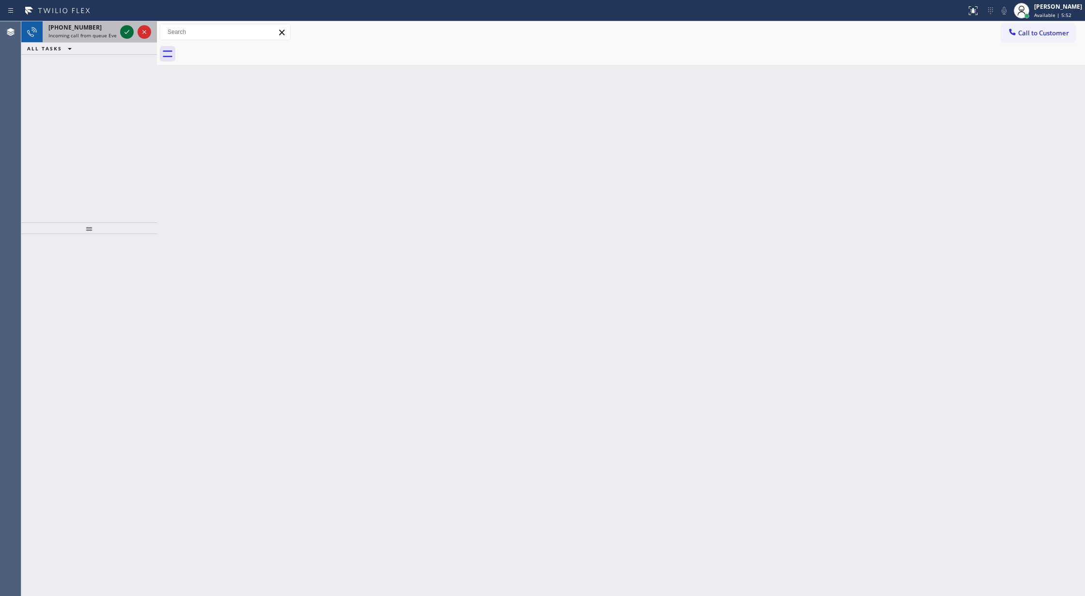
click at [126, 30] on icon at bounding box center [127, 32] width 12 height 12
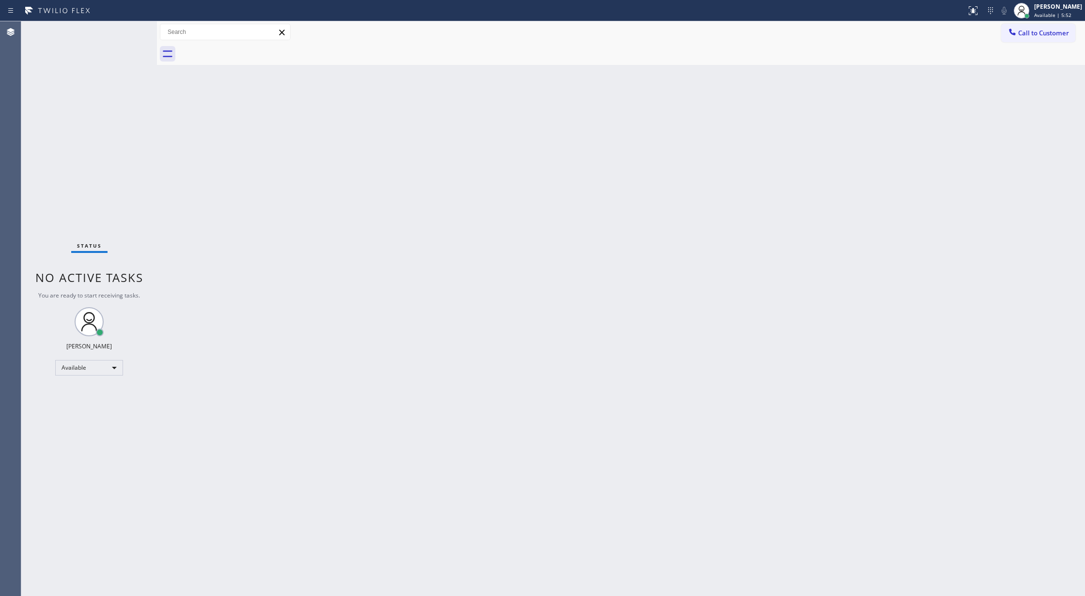
click at [126, 29] on div "Status No active tasks You are ready to start receiving tasks. [PERSON_NAME] Av…" at bounding box center [89, 308] width 136 height 574
click at [132, 26] on div "Status No active tasks You are ready to start receiving tasks. [PERSON_NAME] Av…" at bounding box center [89, 308] width 136 height 574
click at [133, 29] on div "Status No active tasks You are ready to start receiving tasks. [PERSON_NAME] Av…" at bounding box center [89, 308] width 136 height 574
click at [130, 24] on div "Status No active tasks You are ready to start receiving tasks. [PERSON_NAME] Av…" at bounding box center [89, 308] width 136 height 574
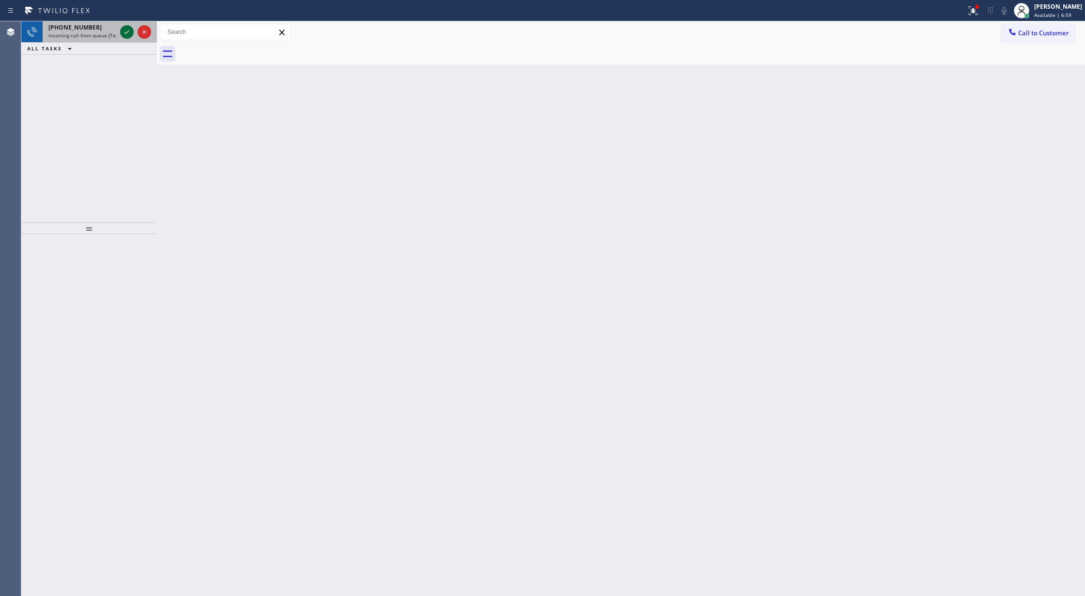
click at [128, 31] on icon at bounding box center [127, 32] width 12 height 12
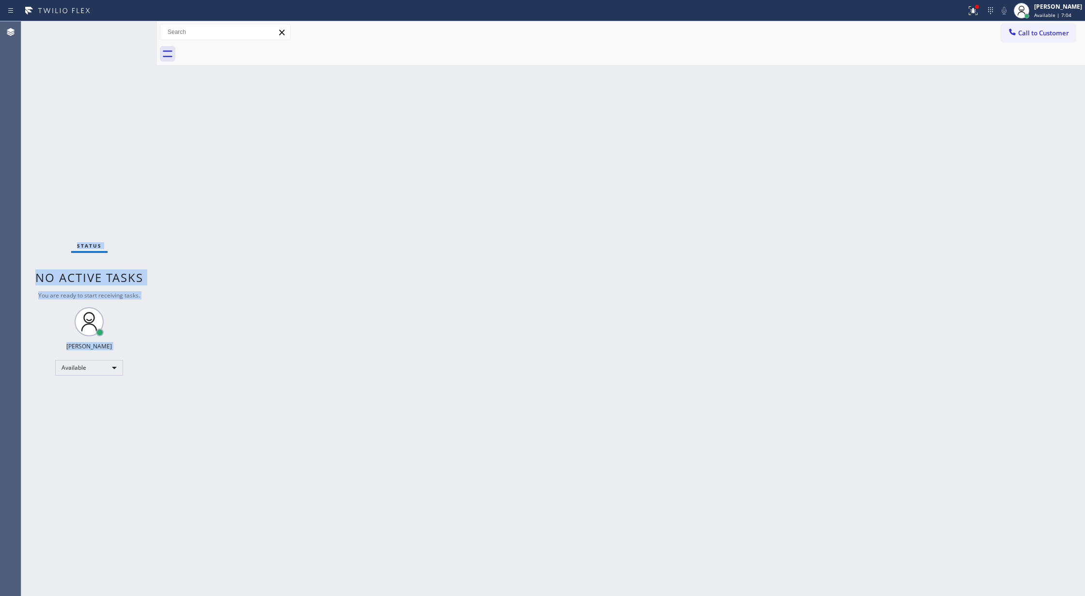
click at [123, 31] on div "Status No active tasks You are ready to start receiving tasks. [PERSON_NAME] Av…" at bounding box center [89, 308] width 136 height 574
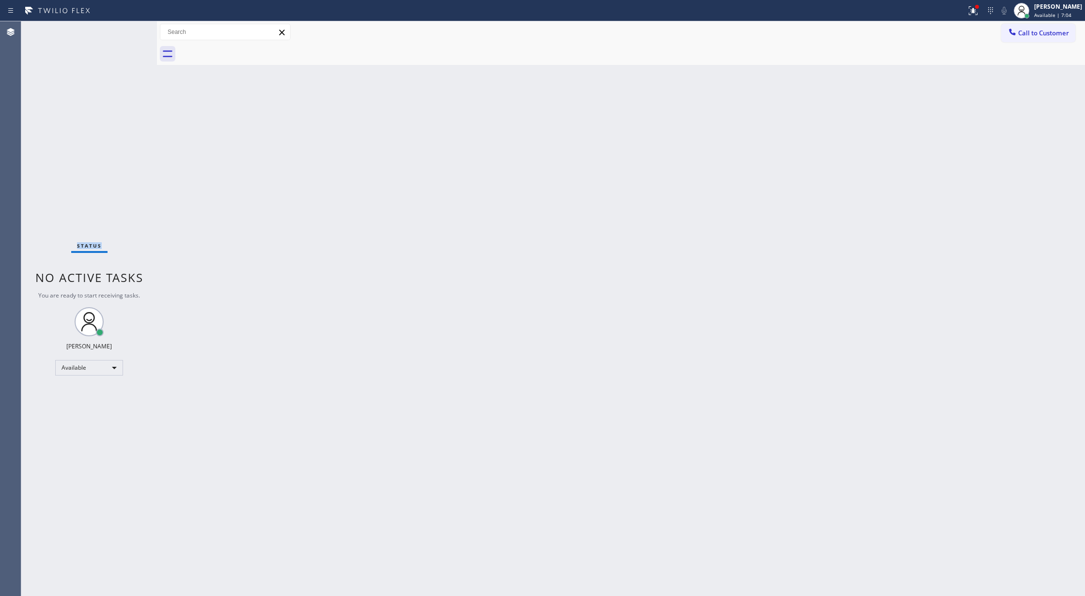
click at [123, 31] on div "Status No active tasks You are ready to start receiving tasks. [PERSON_NAME] Av…" at bounding box center [89, 308] width 136 height 574
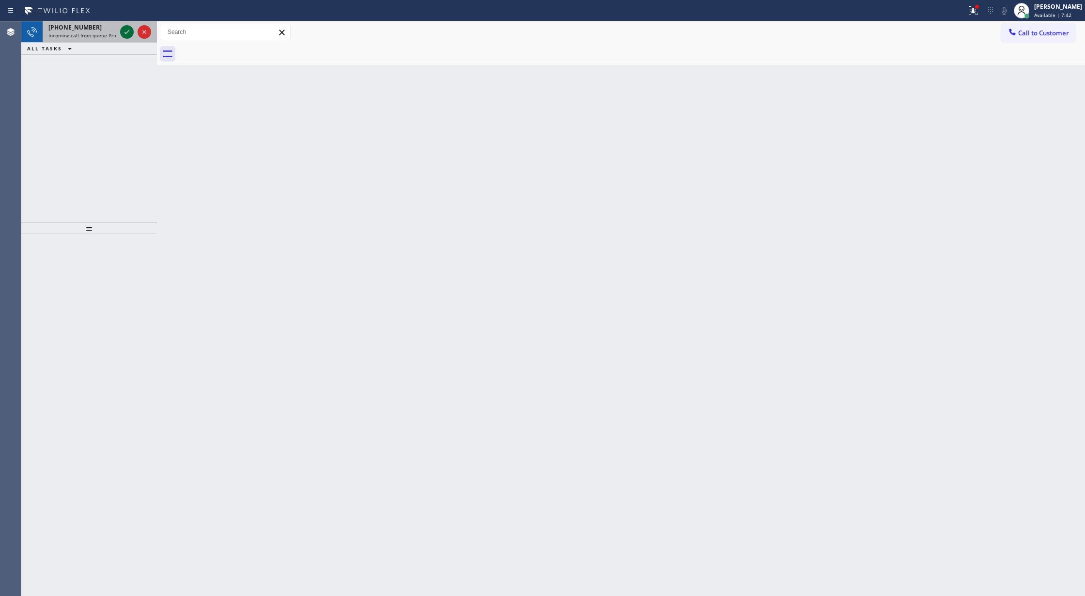
click at [125, 36] on icon at bounding box center [127, 32] width 12 height 12
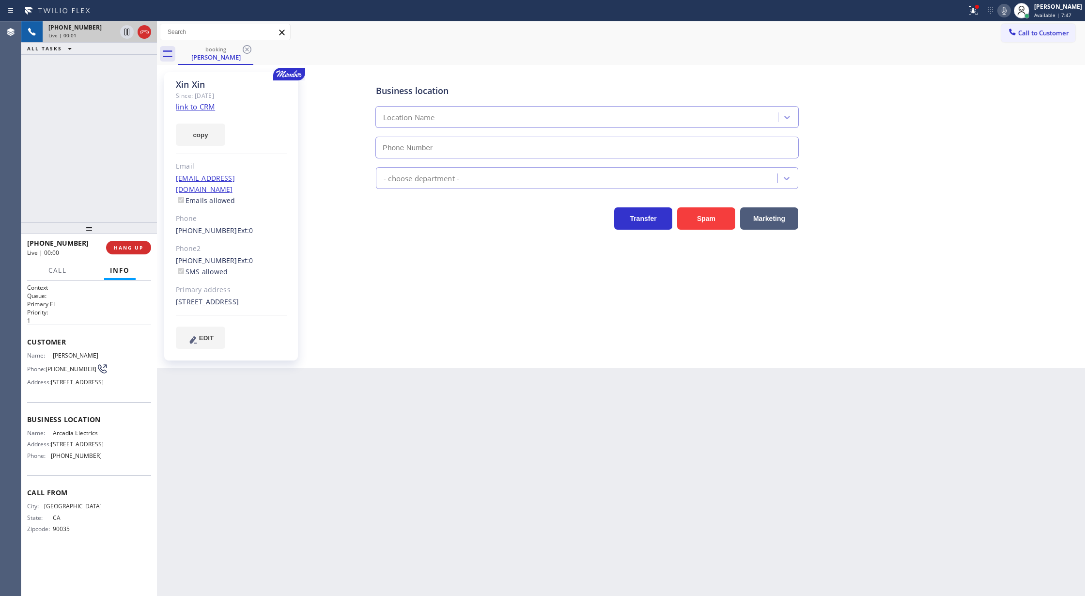
type input "[PHONE_NUMBER]"
click at [194, 107] on link "link to CRM" at bounding box center [195, 107] width 39 height 10
copy div "Customer Name: [PERSON_NAME] Phone: [PHONE_NUMBER] Address: [STREET_ADDRESS] Bu…"
drag, startPoint x: 28, startPoint y: 340, endPoint x: 101, endPoint y: 478, distance: 156.4
click at [101, 478] on div "Context Queue: Primary EL Priority: 1 Customer Name: [PERSON_NAME] Phone: [PHON…" at bounding box center [89, 415] width 124 height 265
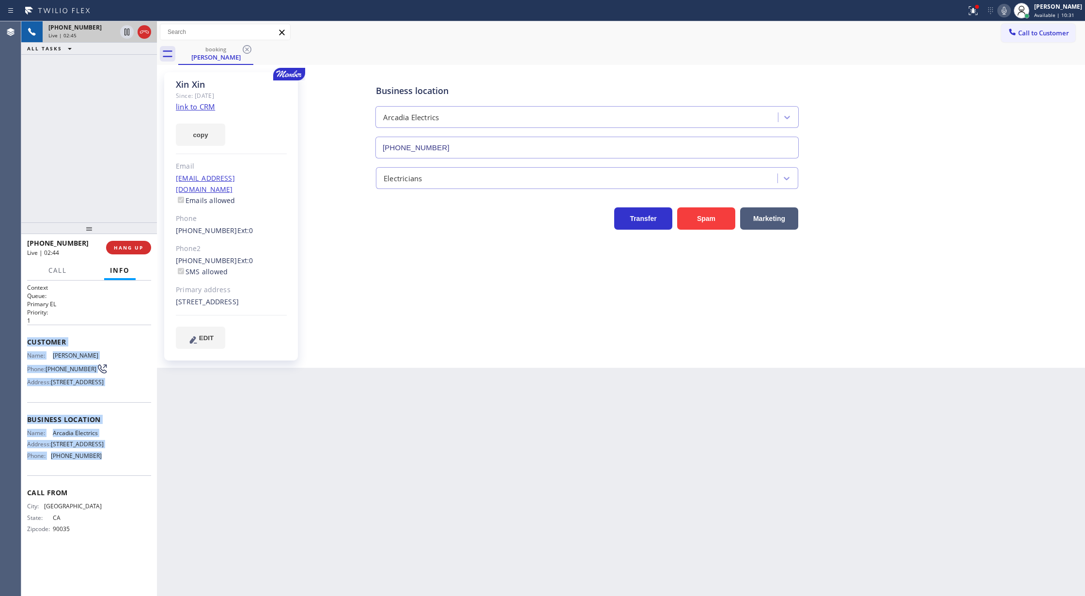
click at [1010, 5] on icon at bounding box center [1004, 11] width 12 height 12
click at [1010, 7] on icon at bounding box center [1004, 11] width 12 height 12
drag, startPoint x: 541, startPoint y: 415, endPoint x: 479, endPoint y: 320, distance: 113.6
click at [541, 415] on div "Back to Dashboard Change Sender ID Customers Technicians Select a contact Outbo…" at bounding box center [621, 308] width 928 height 574
click at [1010, 10] on icon at bounding box center [1004, 11] width 12 height 12
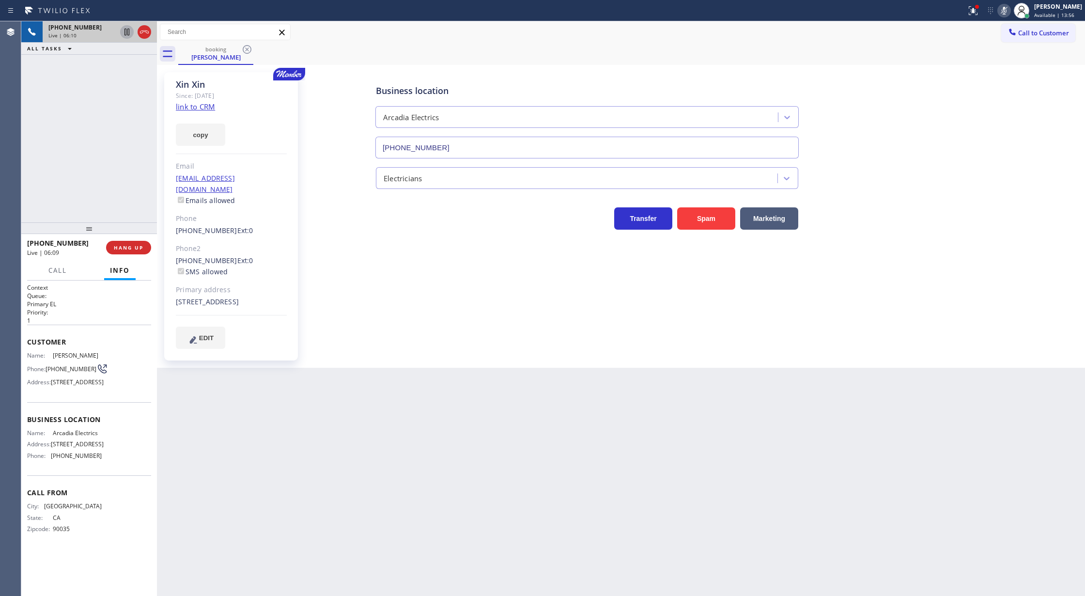
click at [130, 33] on icon at bounding box center [127, 32] width 12 height 12
type input "[PHONE_NUMBER]"
click at [1006, 8] on icon at bounding box center [1003, 11] width 5 height 8
click at [123, 30] on icon at bounding box center [127, 32] width 12 height 12
type input "[PHONE_NUMBER]"
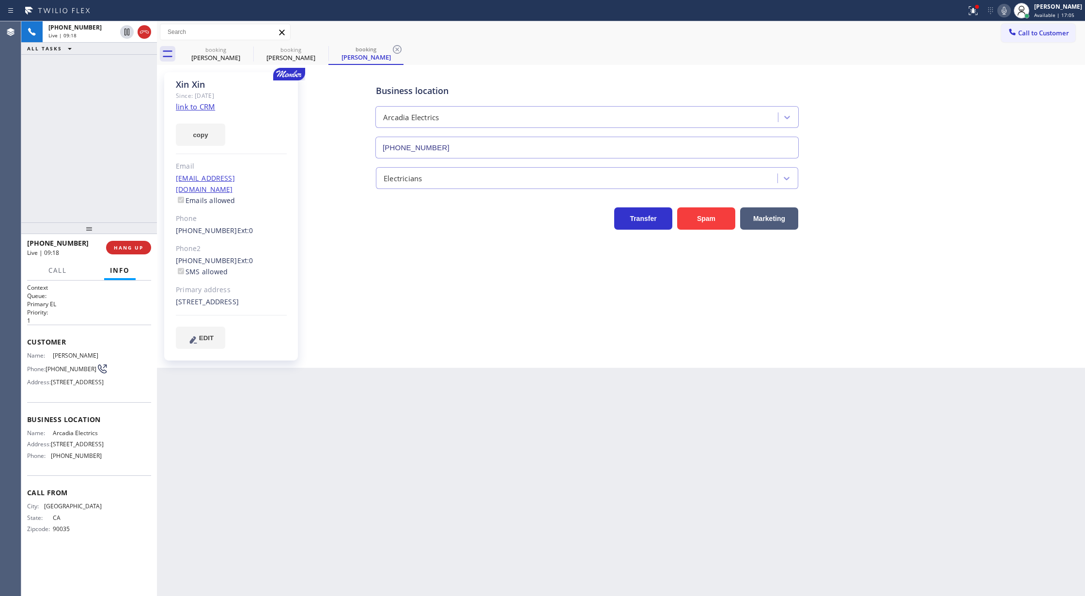
click at [1009, 15] on icon at bounding box center [1004, 11] width 12 height 12
click at [1006, 8] on icon at bounding box center [1003, 11] width 5 height 8
click at [128, 250] on span "COMPLETE" at bounding box center [126, 247] width 33 height 7
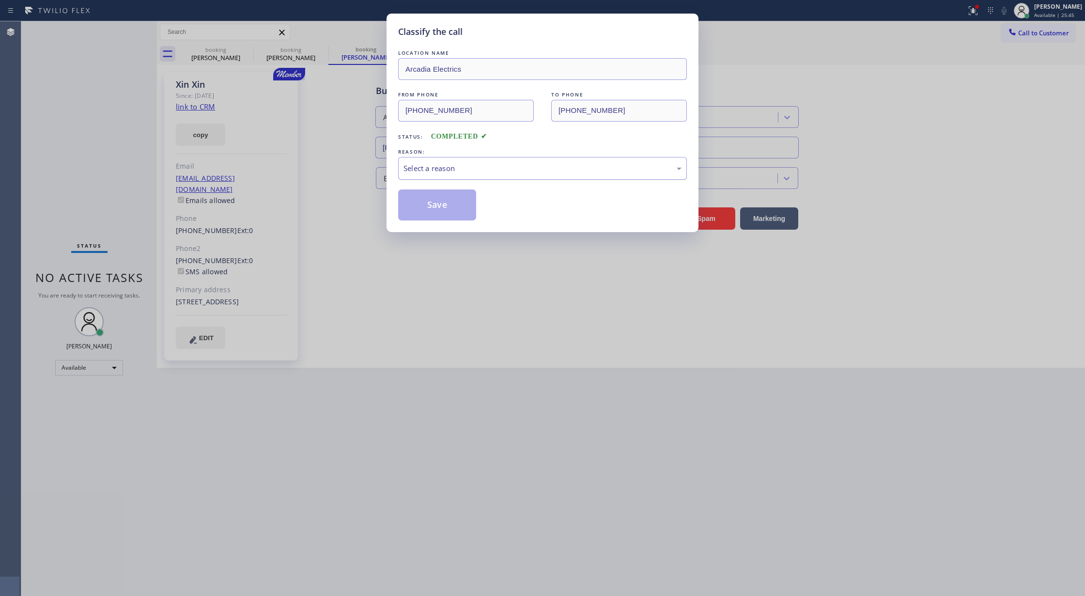
click at [440, 171] on div "Select a reason" at bounding box center [542, 168] width 278 height 11
click at [425, 208] on button "Save" at bounding box center [437, 204] width 78 height 31
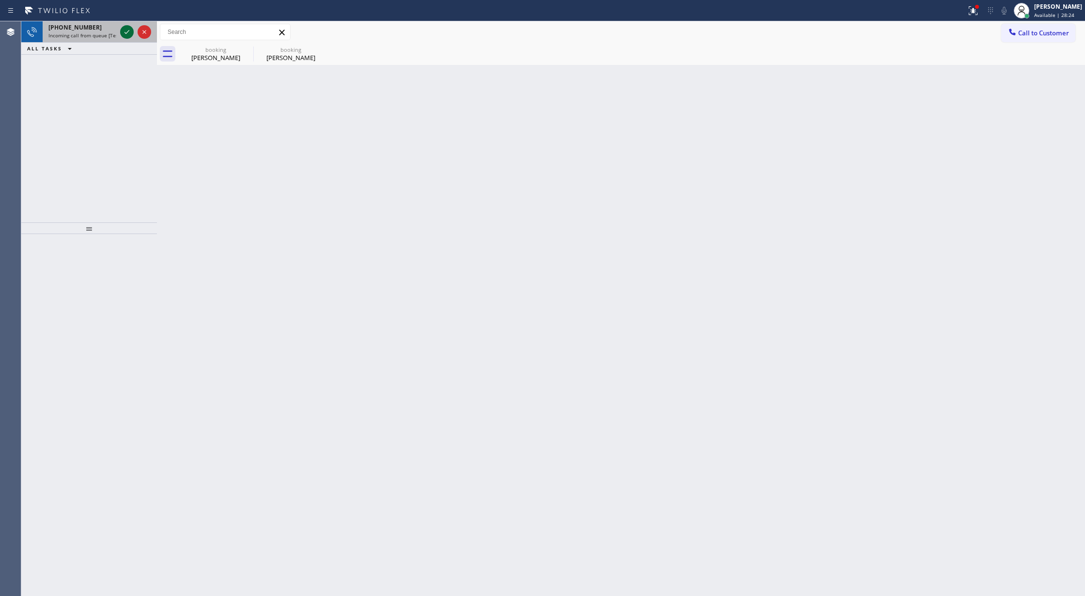
click at [128, 29] on icon at bounding box center [127, 32] width 12 height 12
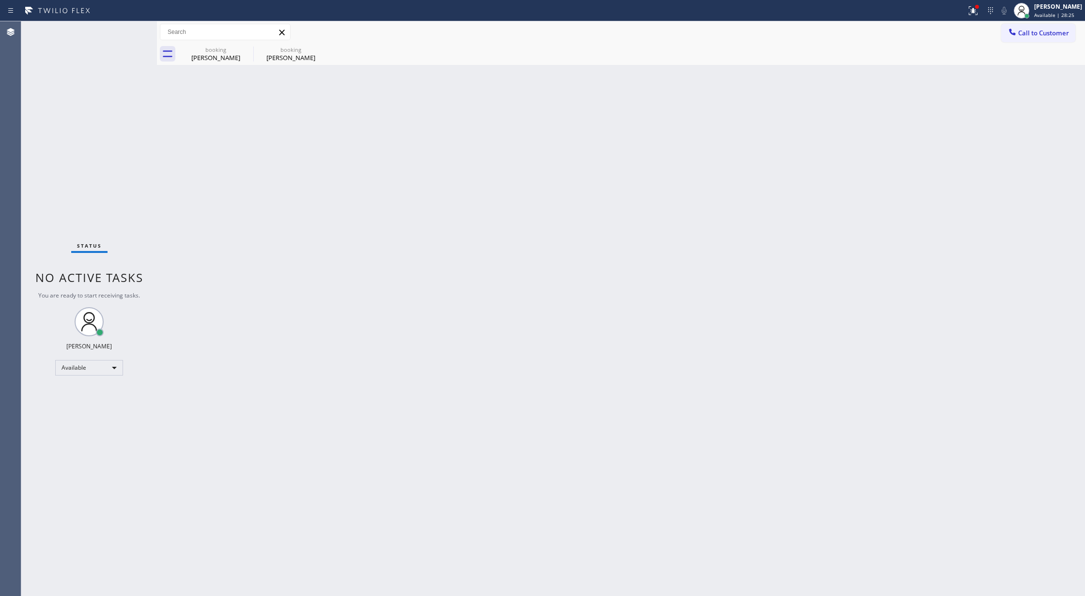
click at [126, 28] on div "Status No active tasks You are ready to start receiving tasks. [PERSON_NAME] Av…" at bounding box center [89, 308] width 136 height 574
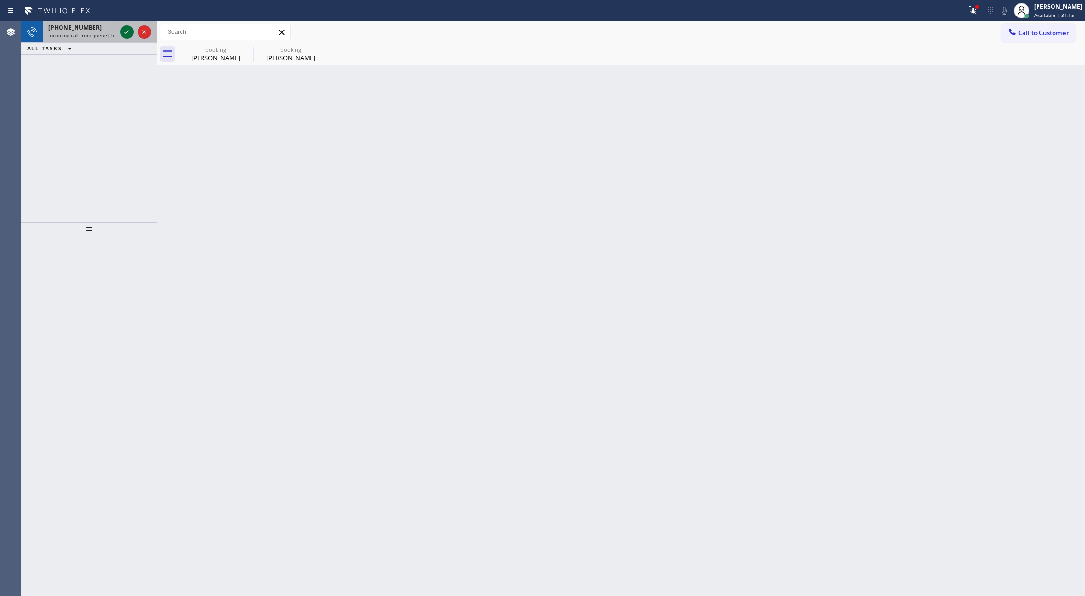
click at [127, 34] on icon at bounding box center [127, 32] width 12 height 12
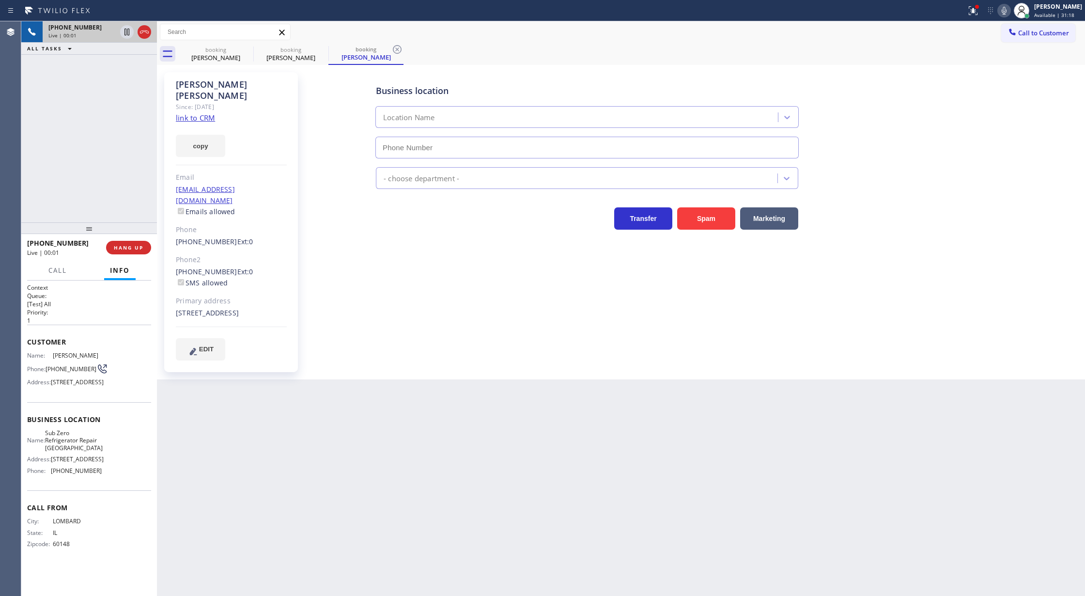
type input "[PHONE_NUMBER]"
click at [197, 113] on link "link to CRM" at bounding box center [195, 118] width 39 height 10
click at [1006, 11] on icon at bounding box center [1004, 11] width 12 height 12
click at [128, 32] on icon at bounding box center [126, 32] width 5 height 7
type input "[PHONE_NUMBER]"
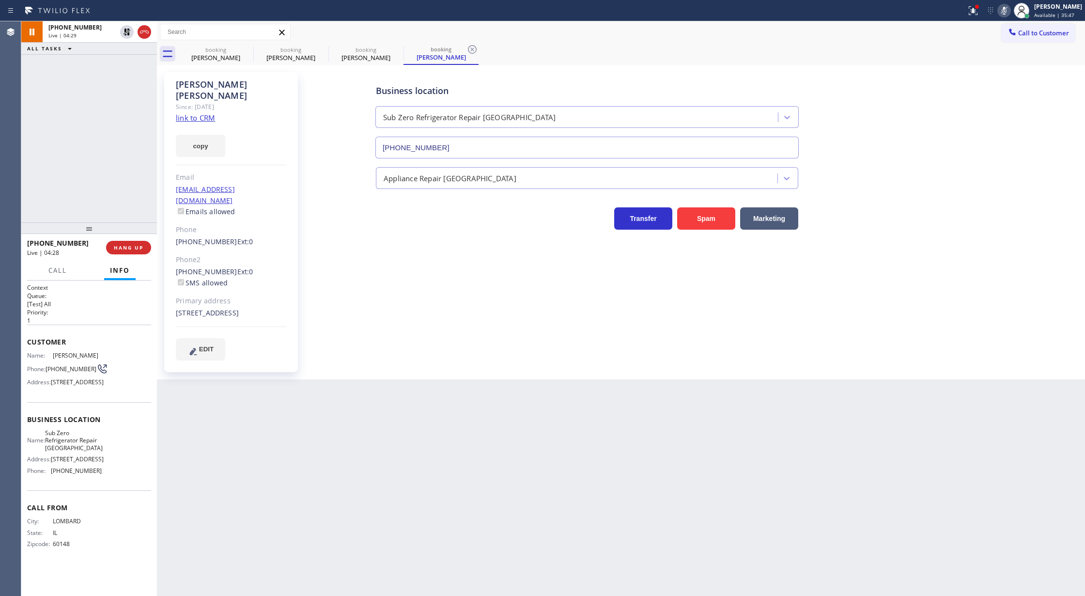
click at [1010, 10] on icon at bounding box center [1004, 11] width 12 height 12
click at [128, 31] on icon at bounding box center [127, 32] width 12 height 12
type input "[PHONE_NUMBER]"
drag, startPoint x: 1015, startPoint y: 10, endPoint x: 948, endPoint y: 107, distance: 117.3
click at [1010, 10] on icon at bounding box center [1004, 11] width 12 height 12
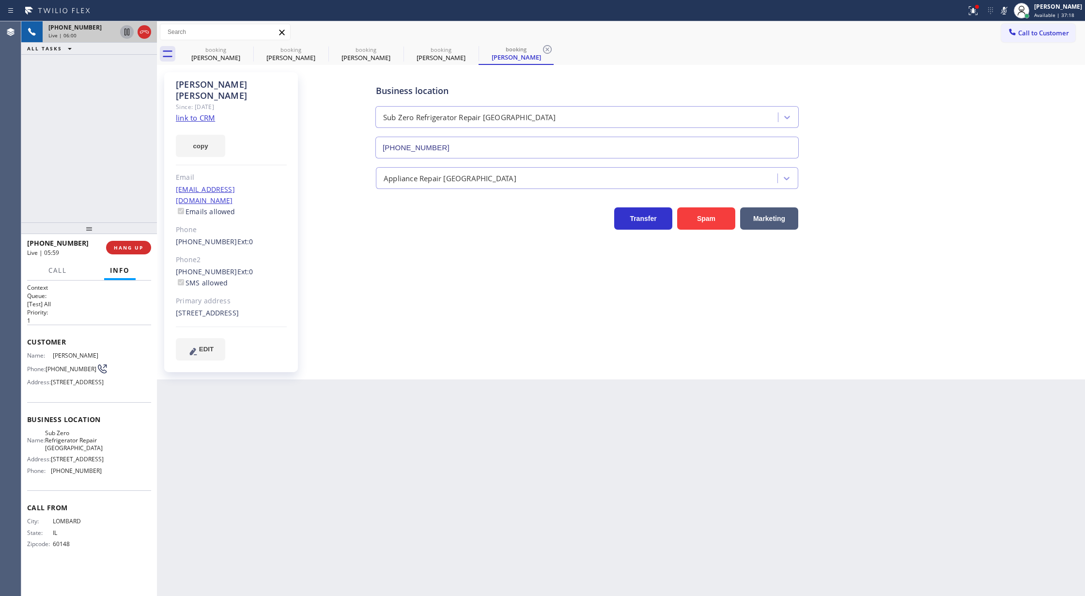
drag, startPoint x: 1011, startPoint y: 15, endPoint x: 892, endPoint y: 142, distance: 174.0
click at [1010, 14] on icon at bounding box center [1004, 11] width 12 height 12
drag, startPoint x: 1006, startPoint y: 10, endPoint x: 998, endPoint y: 35, distance: 25.9
click at [1006, 10] on icon at bounding box center [1004, 11] width 12 height 12
click at [1006, 8] on icon at bounding box center [1004, 11] width 12 height 12
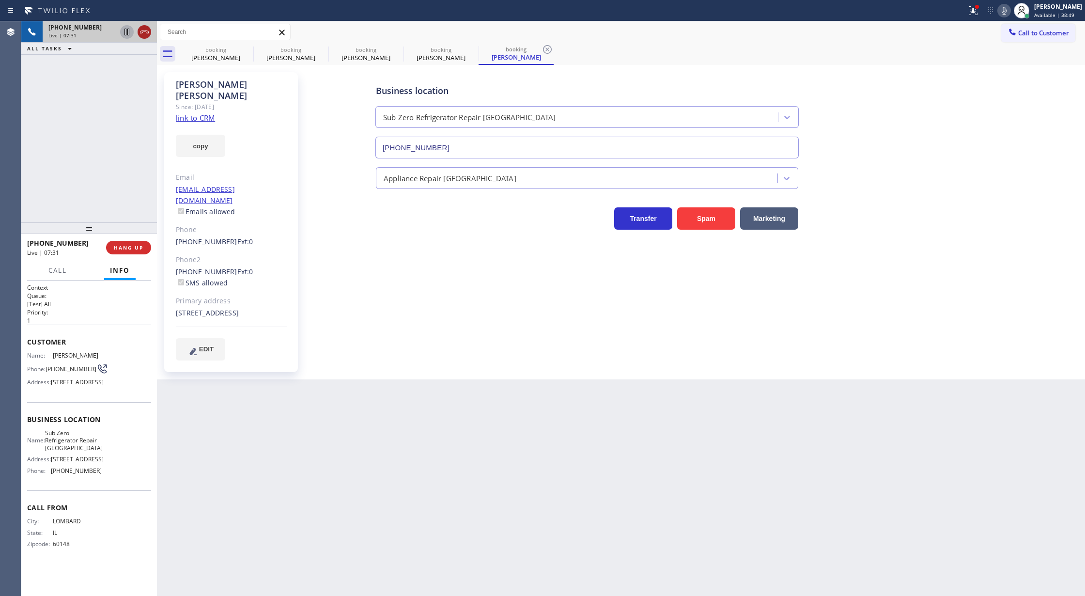
click at [140, 30] on icon at bounding box center [144, 32] width 12 height 12
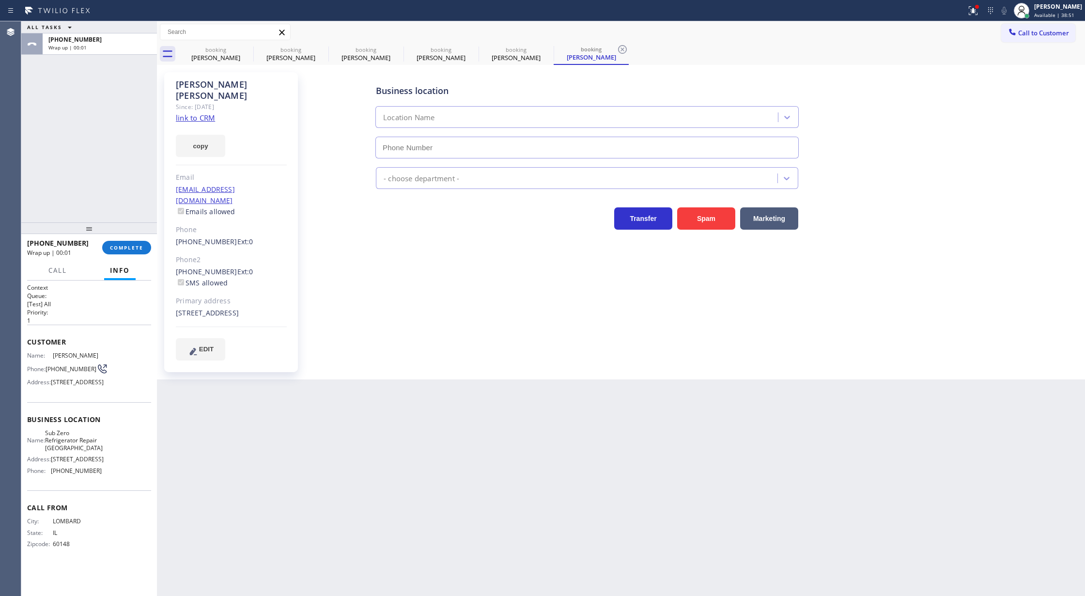
type input "[PHONE_NUMBER]"
click at [126, 247] on span "COMPLETE" at bounding box center [126, 247] width 33 height 7
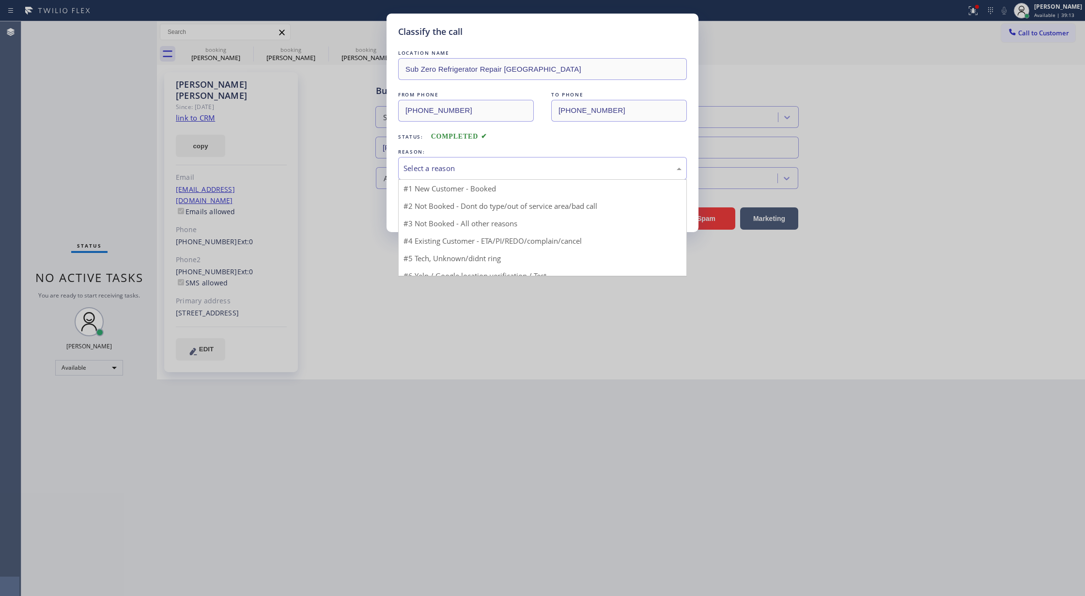
click at [470, 167] on div "Select a reason" at bounding box center [542, 168] width 278 height 11
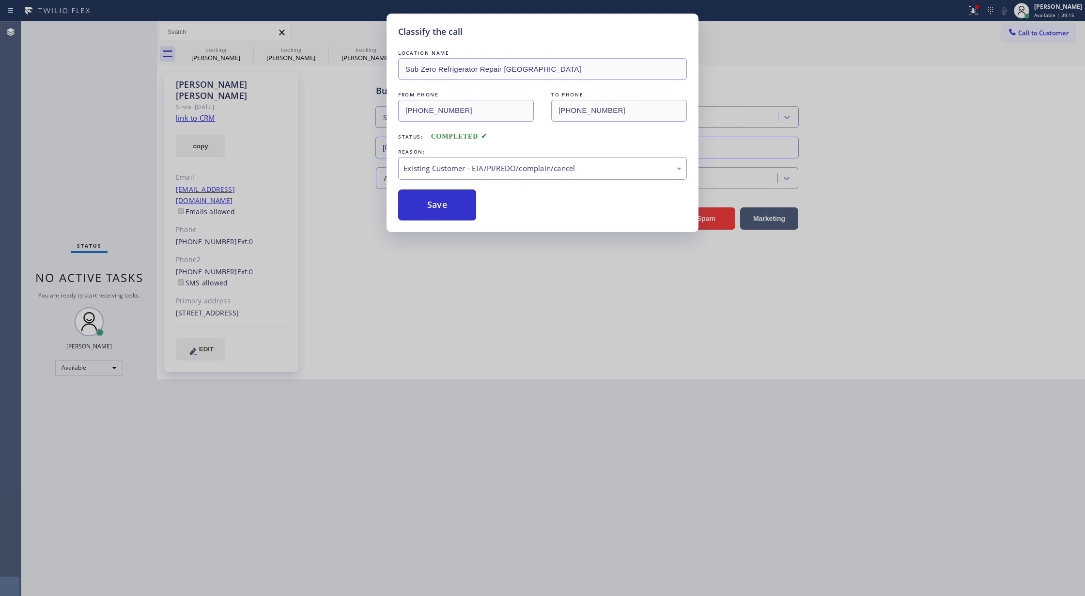
click at [428, 200] on button "Save" at bounding box center [437, 204] width 78 height 31
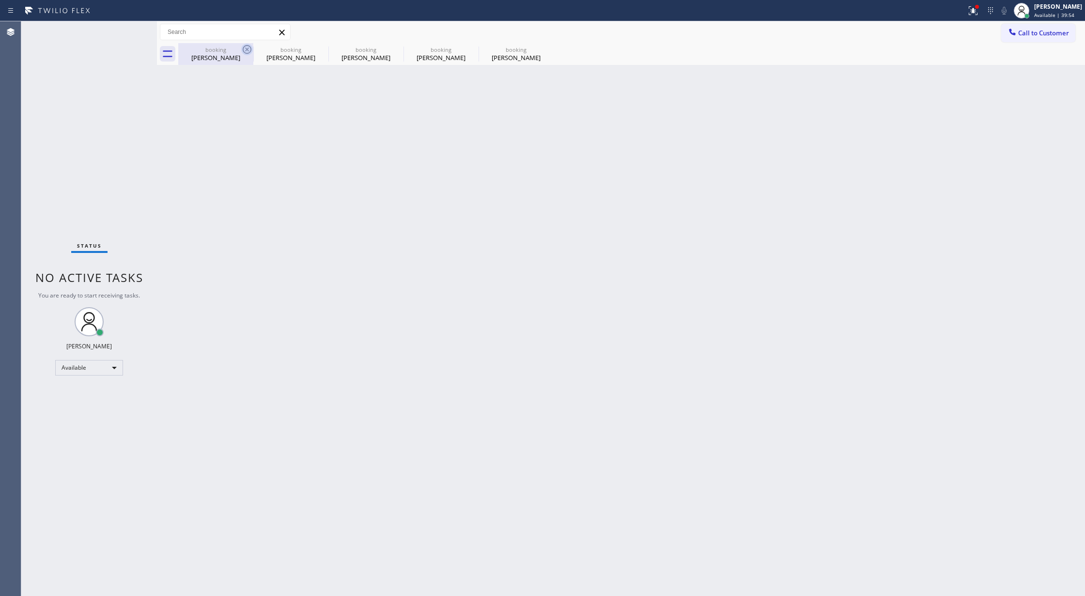
click at [221, 61] on div "[PERSON_NAME]" at bounding box center [215, 57] width 73 height 9
type input "[PHONE_NUMBER]"
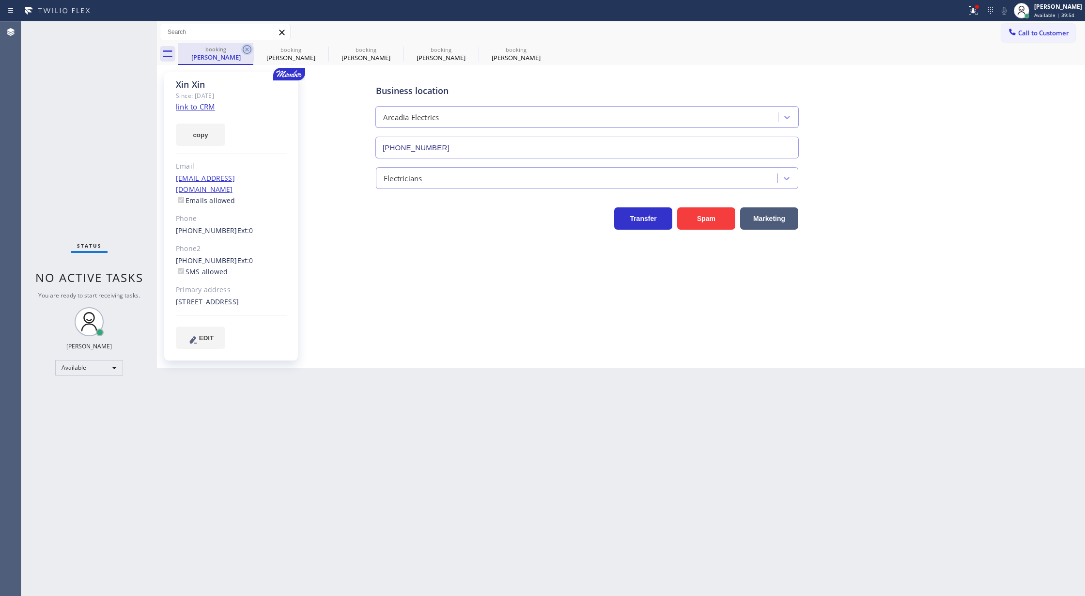
click at [242, 49] on icon at bounding box center [247, 50] width 12 height 12
click at [243, 50] on icon at bounding box center [247, 49] width 9 height 9
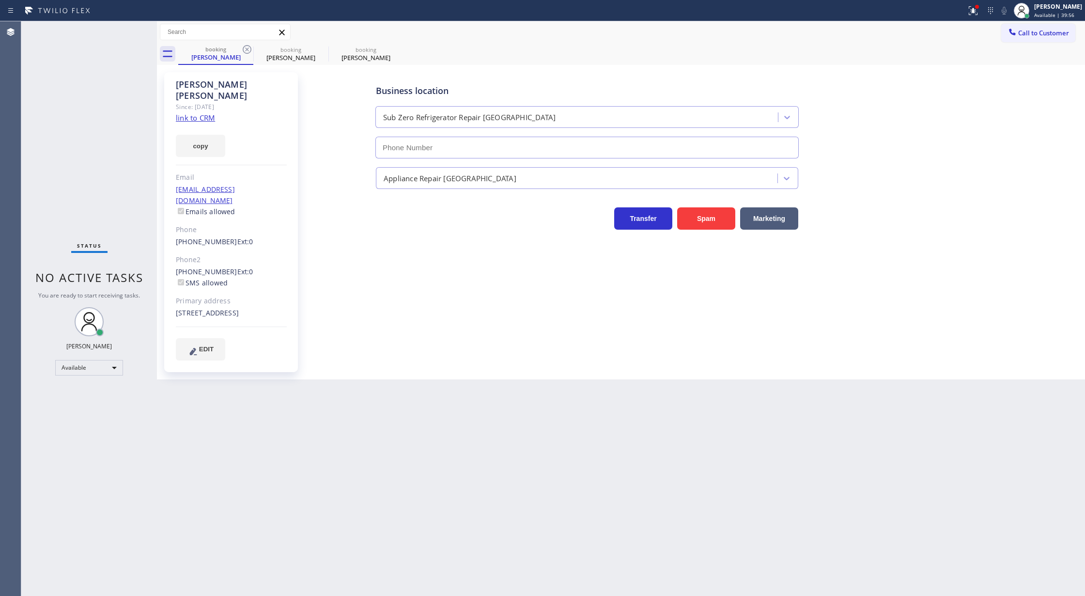
type input "[PHONE_NUMBER]"
click at [243, 50] on icon at bounding box center [247, 49] width 9 height 9
click at [0, 0] on icon at bounding box center [0, 0] width 0 height 0
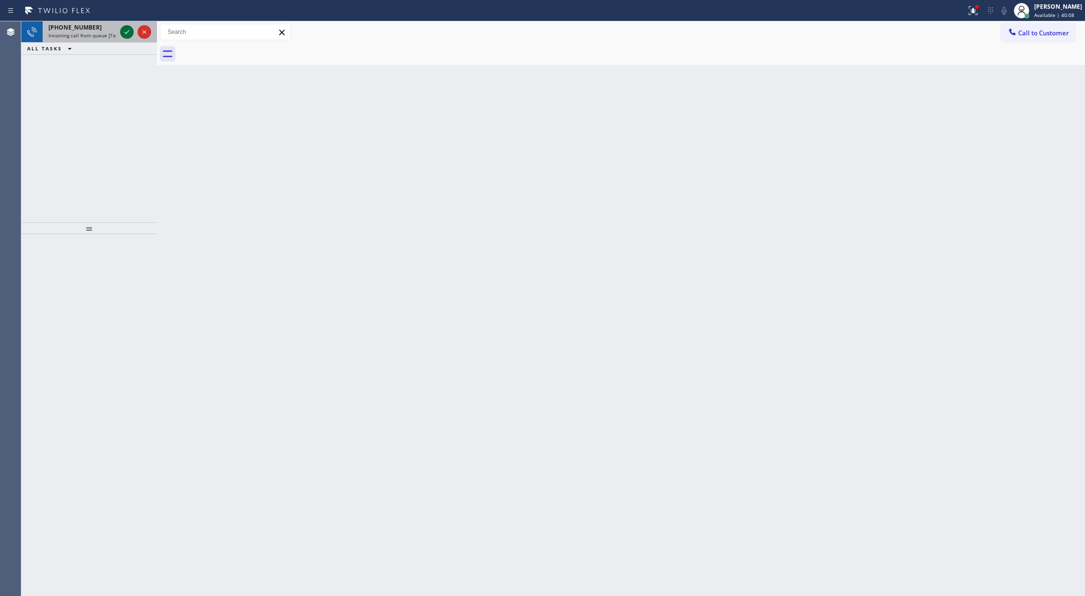
click at [122, 33] on icon at bounding box center [127, 32] width 12 height 12
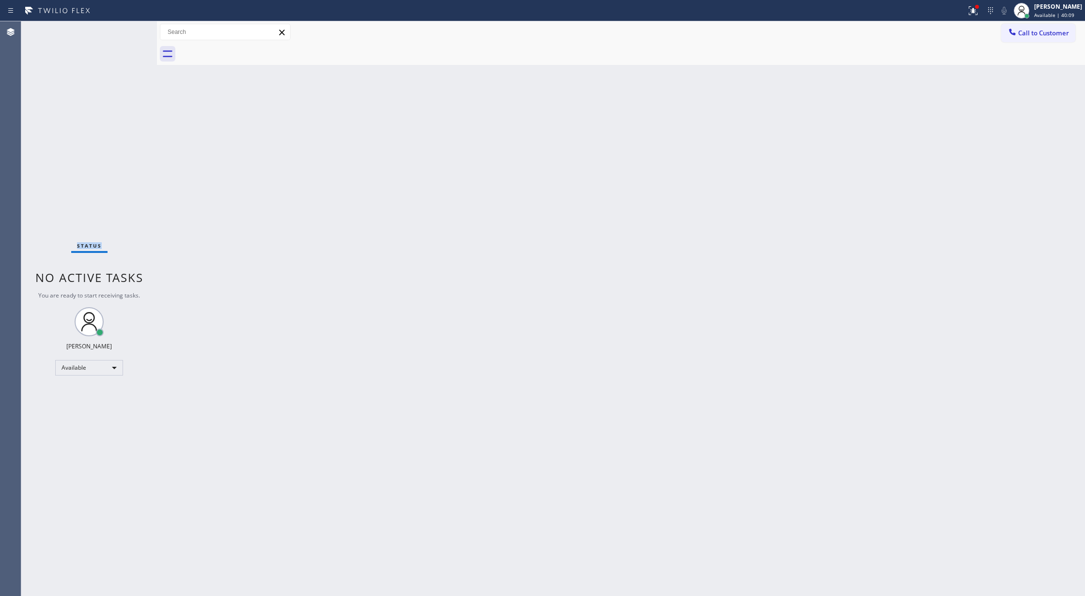
click at [122, 33] on div "Status No active tasks You are ready to start receiving tasks. [PERSON_NAME] Av…" at bounding box center [89, 308] width 136 height 574
click at [128, 26] on div "Status No active tasks You are ready to start receiving tasks. [PERSON_NAME] Av…" at bounding box center [89, 308] width 136 height 574
click at [88, 371] on div "Available" at bounding box center [89, 367] width 68 height 15
click at [91, 418] on li "Break" at bounding box center [88, 418] width 65 height 12
click at [92, 370] on div "Break" at bounding box center [89, 371] width 68 height 15
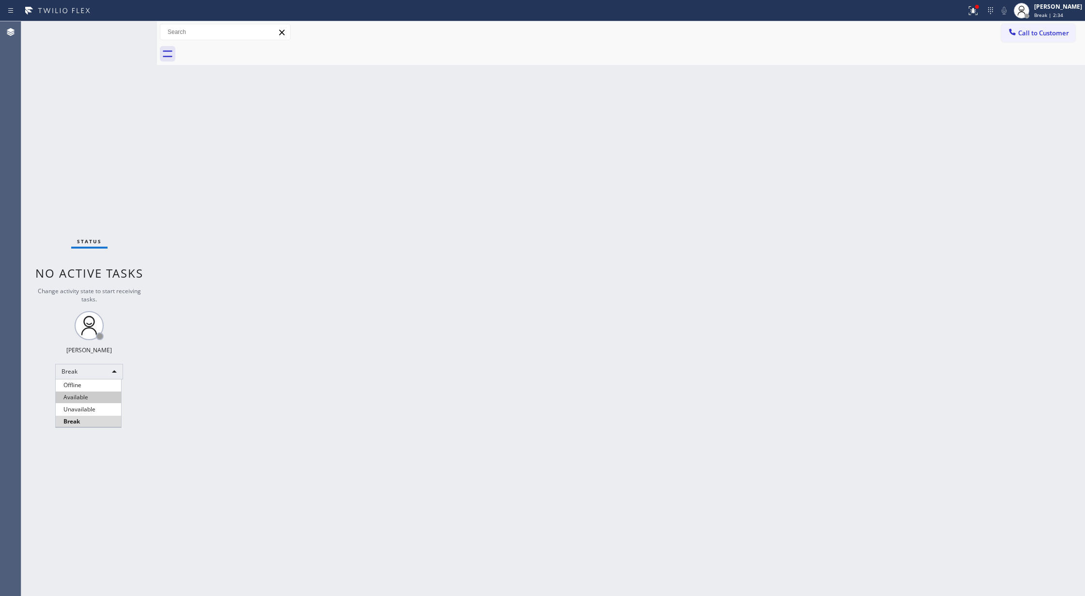
click at [96, 400] on li "Available" at bounding box center [88, 397] width 65 height 12
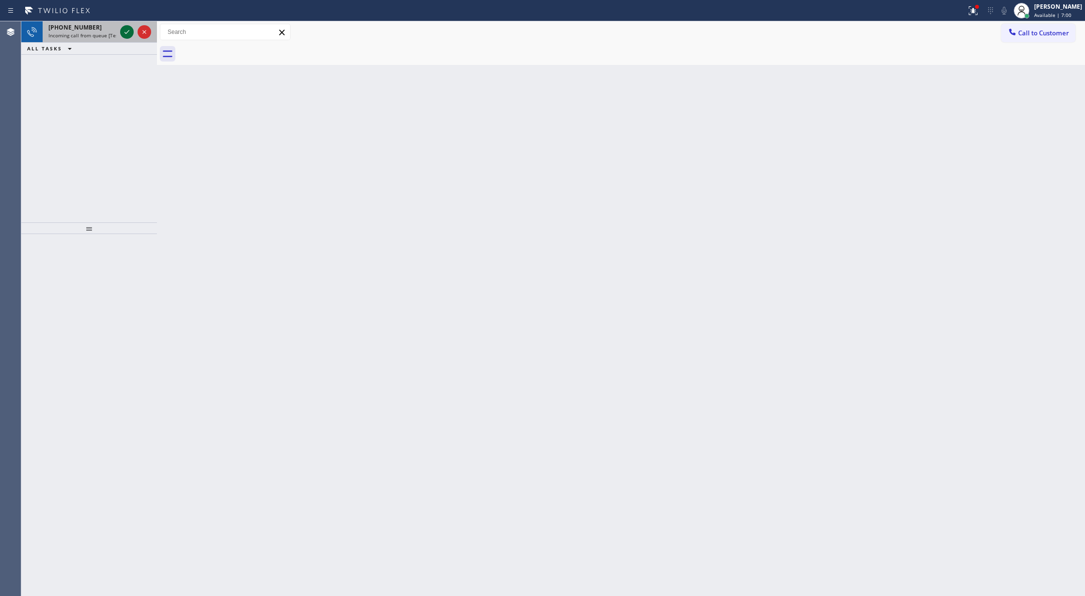
click at [125, 31] on icon at bounding box center [127, 32] width 12 height 12
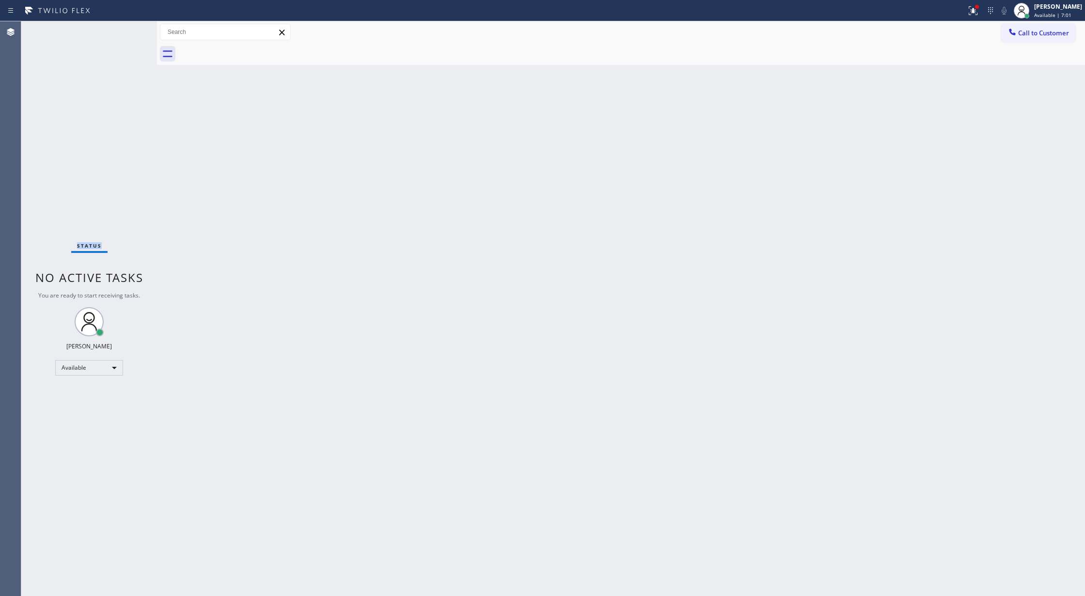
click at [125, 31] on div "Status No active tasks You are ready to start receiving tasks. [PERSON_NAME] Av…" at bounding box center [89, 308] width 136 height 574
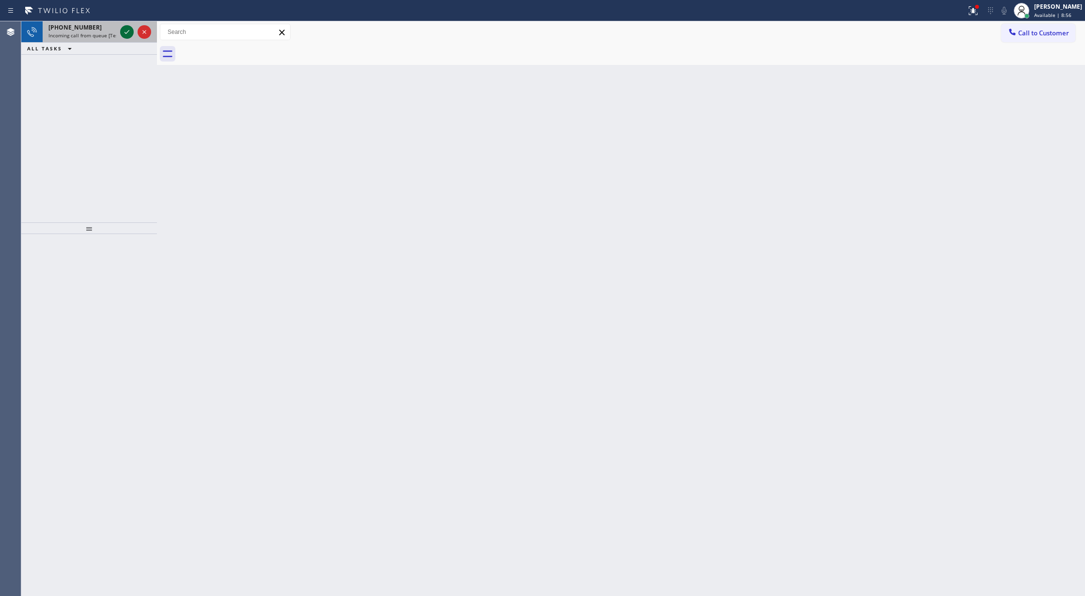
click at [122, 34] on icon at bounding box center [127, 32] width 12 height 12
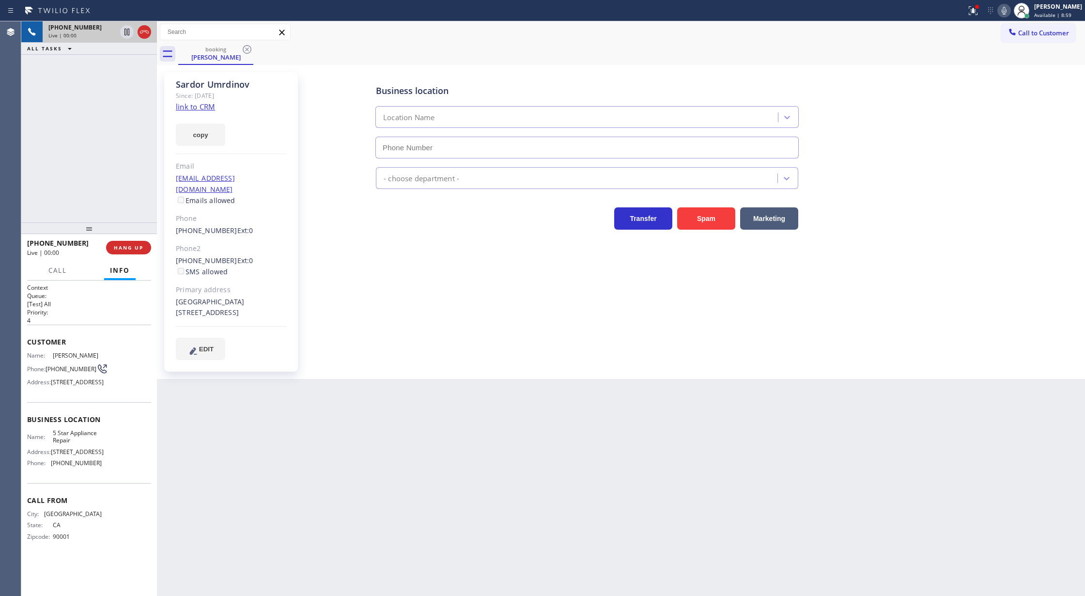
type input "[PHONE_NUMBER]"
click at [196, 108] on link "link to CRM" at bounding box center [195, 107] width 39 height 10
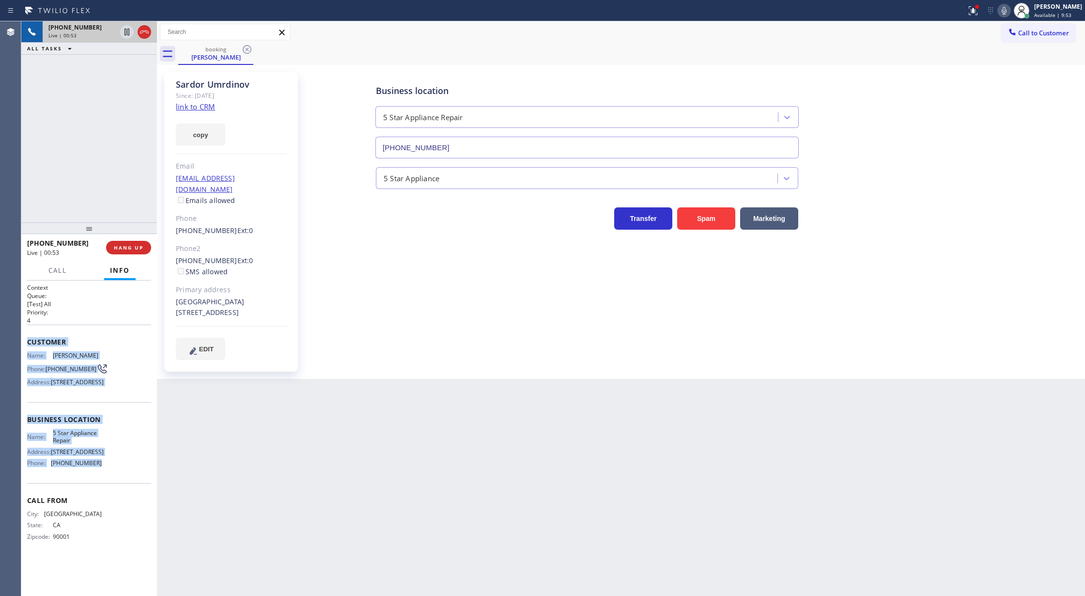
copy div "Customer Name: [PERSON_NAME] Phone: [PHONE_NUMBER] Address: [STREET_ADDRESS] Bu…"
drag, startPoint x: 26, startPoint y: 342, endPoint x: 117, endPoint y: 515, distance: 196.0
click at [117, 515] on div "Context Queue: [Test] All Priority: 4 Customer Name: [PERSON_NAME] Phone: [PHON…" at bounding box center [89, 438] width 136 height 316
drag, startPoint x: 115, startPoint y: 248, endPoint x: 120, endPoint y: 248, distance: 5.3
click at [115, 248] on span "COMPLETE" at bounding box center [126, 247] width 33 height 7
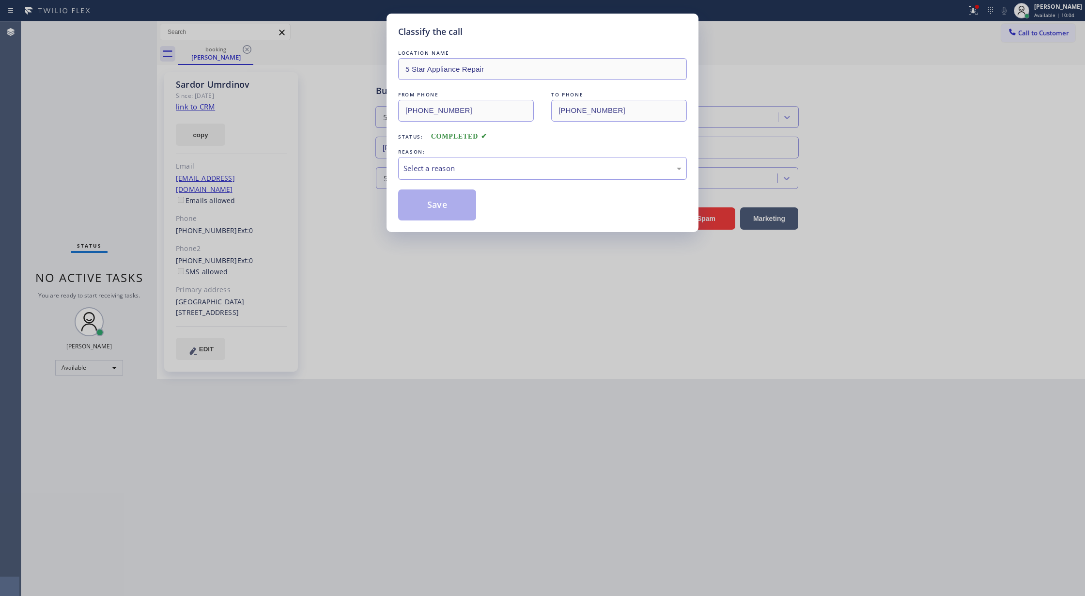
click at [480, 171] on div "Select a reason" at bounding box center [542, 168] width 278 height 11
click at [434, 213] on button "Save" at bounding box center [437, 204] width 78 height 31
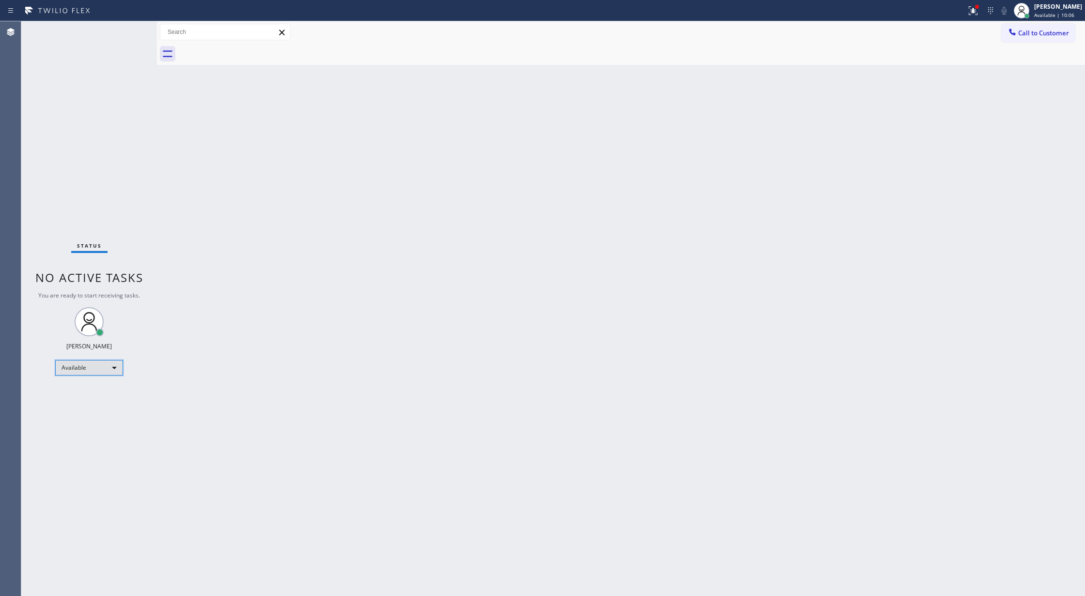
click at [105, 365] on div "Available" at bounding box center [89, 367] width 68 height 15
click at [104, 404] on li "Unavailable" at bounding box center [88, 406] width 65 height 12
click at [112, 369] on div "Unavailable" at bounding box center [89, 371] width 68 height 15
click at [99, 396] on li "Available" at bounding box center [88, 397] width 65 height 12
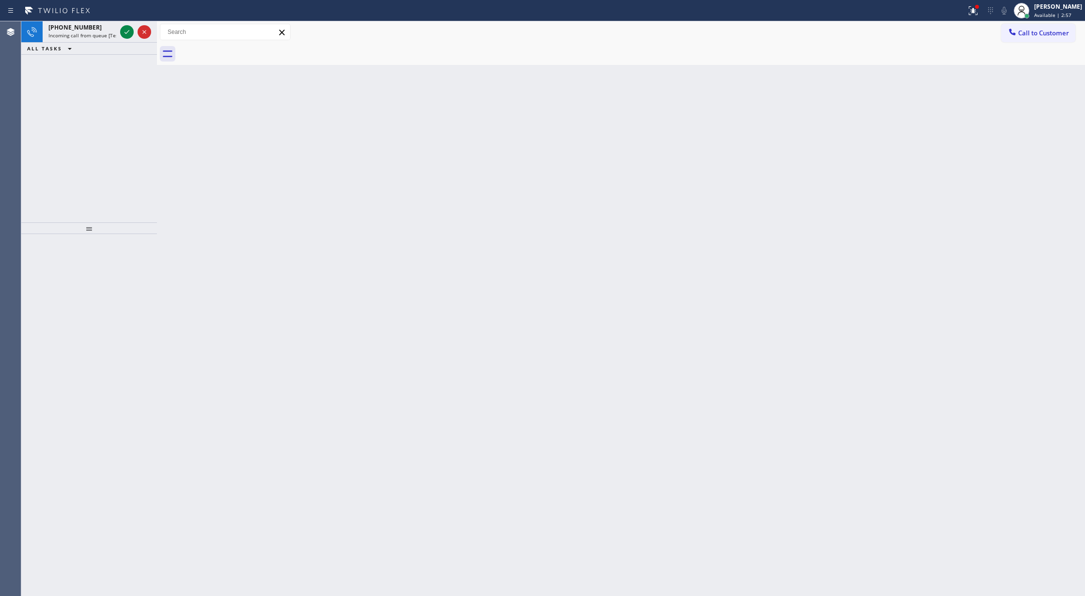
drag, startPoint x: 126, startPoint y: 32, endPoint x: 287, endPoint y: 288, distance: 301.8
click at [126, 32] on icon at bounding box center [127, 32] width 12 height 12
click at [70, 45] on icon at bounding box center [70, 49] width 12 height 12
click at [124, 31] on icon at bounding box center [127, 32] width 12 height 12
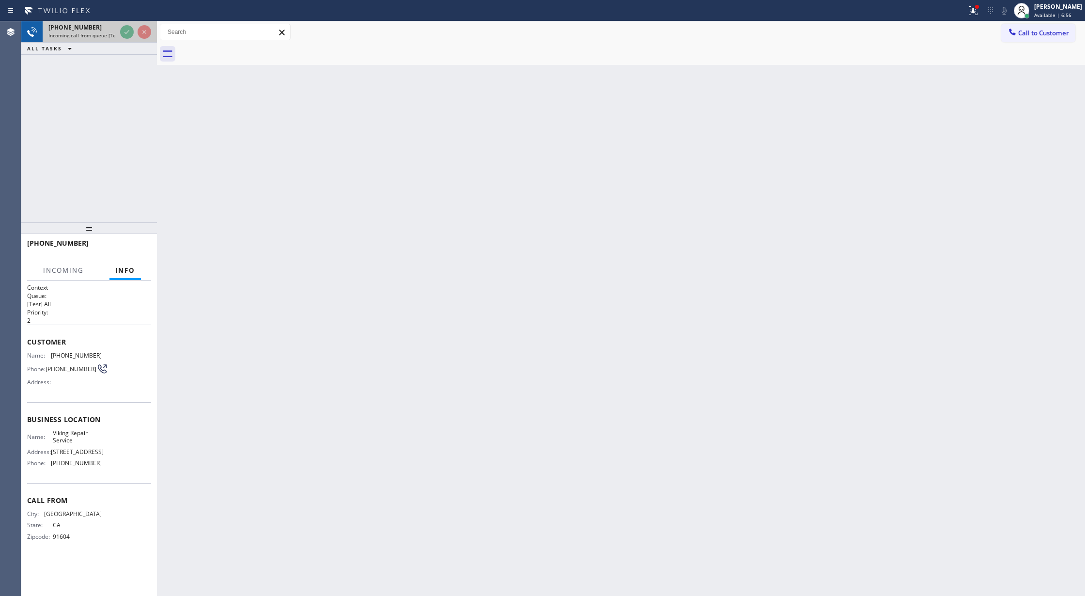
click at [119, 32] on div at bounding box center [135, 31] width 35 height 21
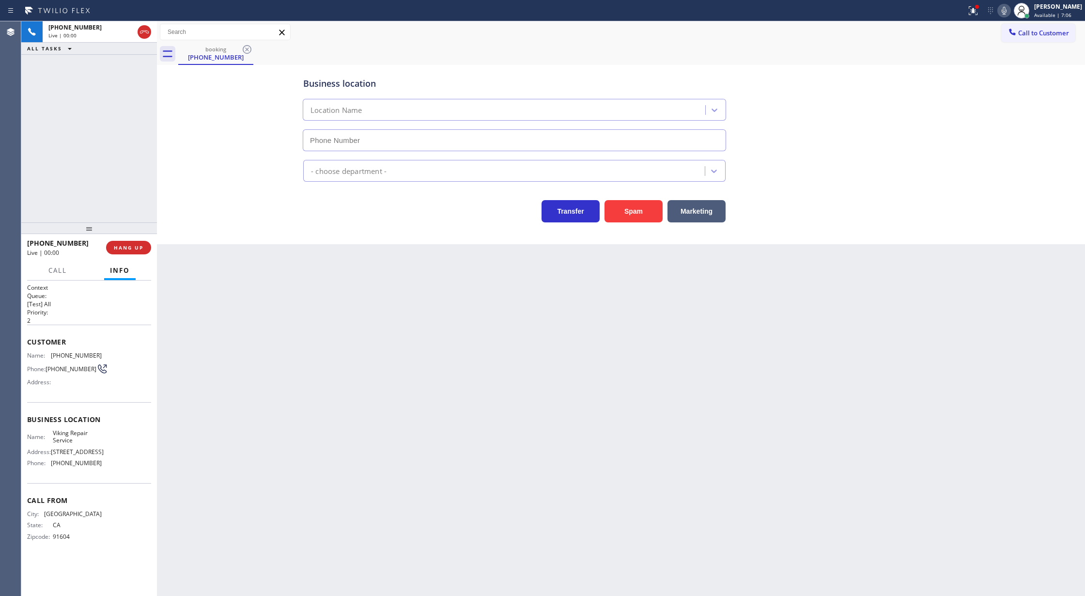
type input "[PHONE_NUMBER]"
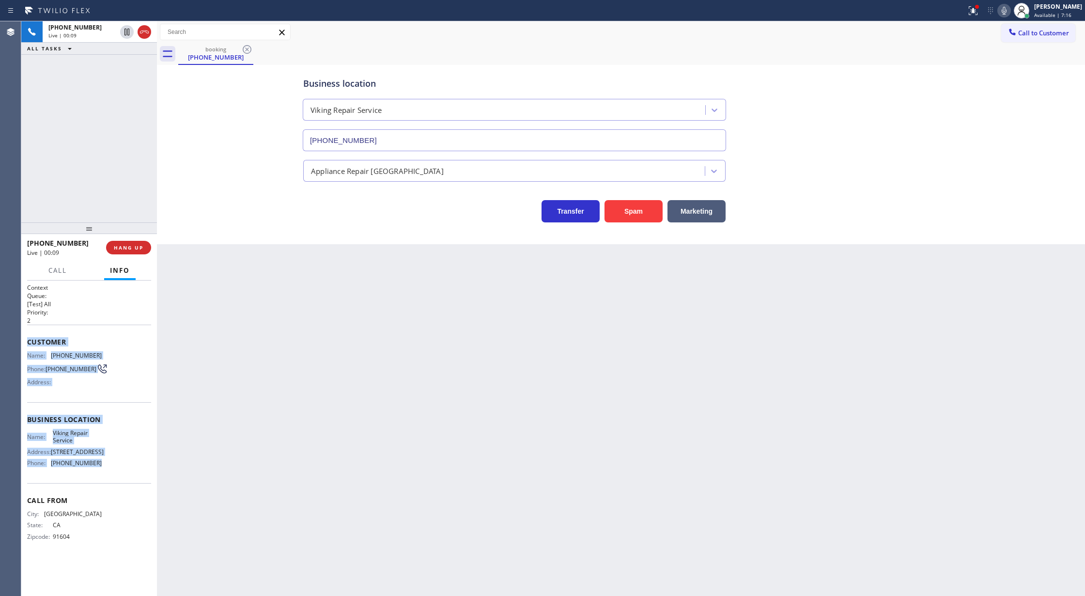
copy div "Customer Name: [PHONE_NUMBER] Phone: [PHONE_NUMBER] Address: Business location …"
drag, startPoint x: 26, startPoint y: 338, endPoint x: 129, endPoint y: 475, distance: 171.2
click at [129, 475] on div "Context Queue: [Test] All Priority: 2 Customer Name: [PHONE_NUMBER] Phone: [PHO…" at bounding box center [89, 438] width 136 height 316
click at [1010, 6] on icon at bounding box center [1004, 11] width 12 height 12
click at [1006, 14] on icon at bounding box center [1003, 11] width 5 height 8
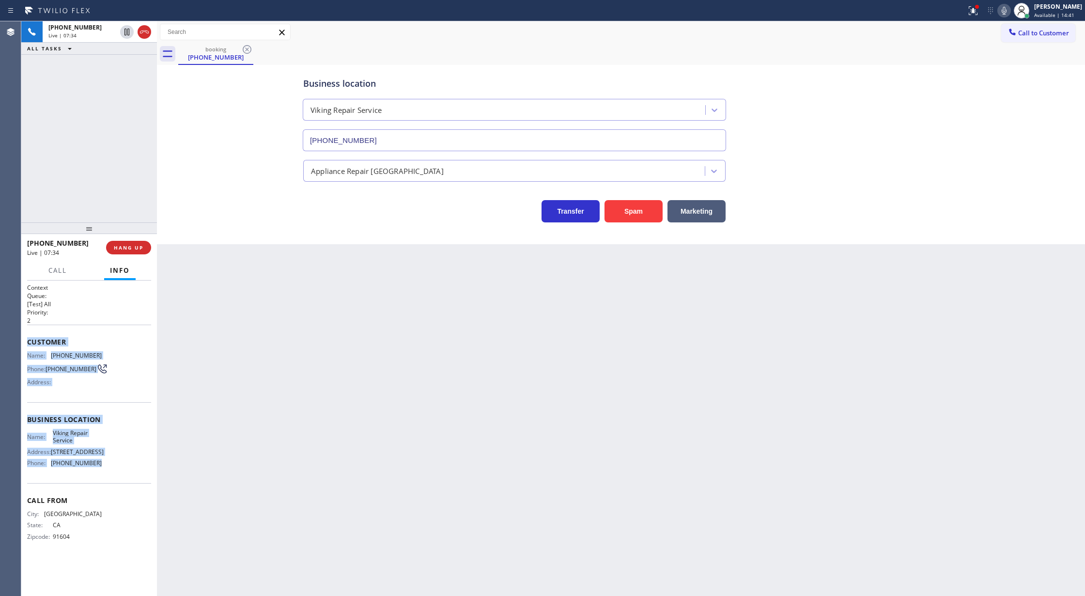
drag, startPoint x: 142, startPoint y: 30, endPoint x: 173, endPoint y: 0, distance: 43.1
click at [142, 30] on icon at bounding box center [144, 32] width 12 height 12
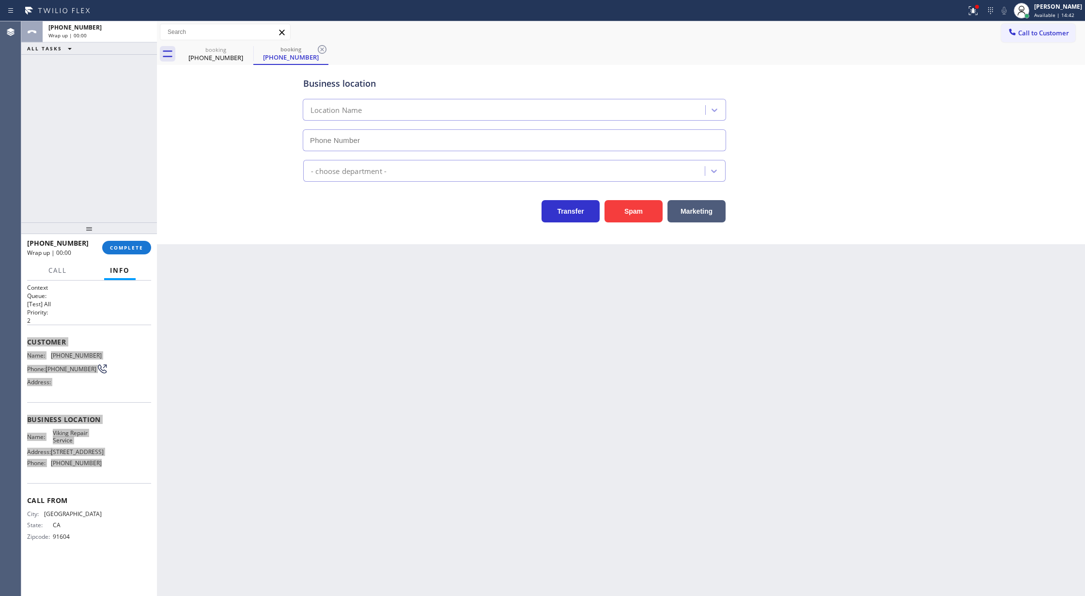
type input "[PHONE_NUMBER]"
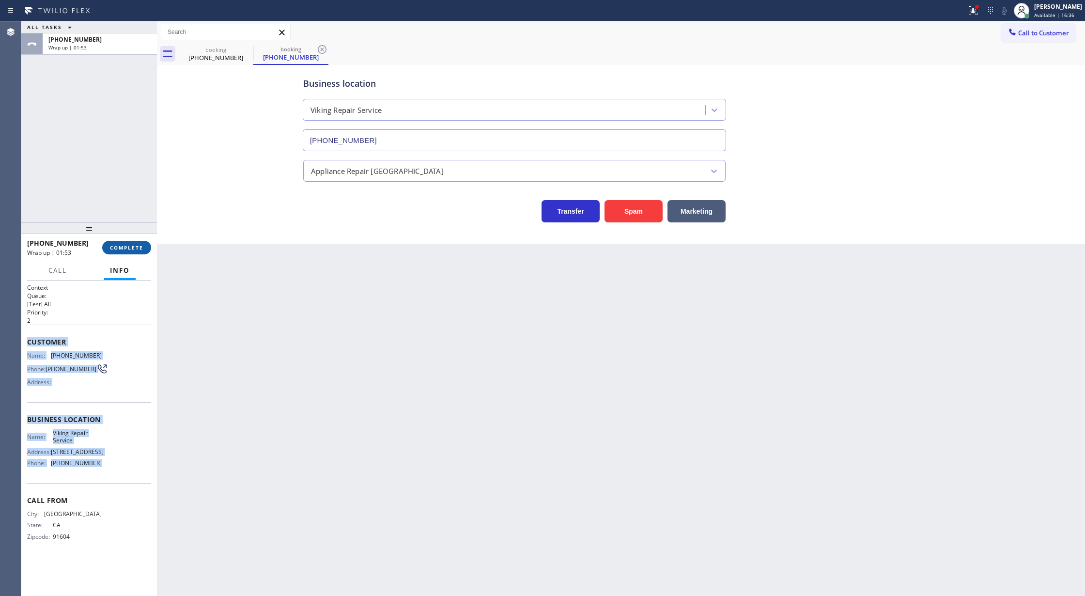
click at [111, 253] on button "COMPLETE" at bounding box center [126, 248] width 49 height 14
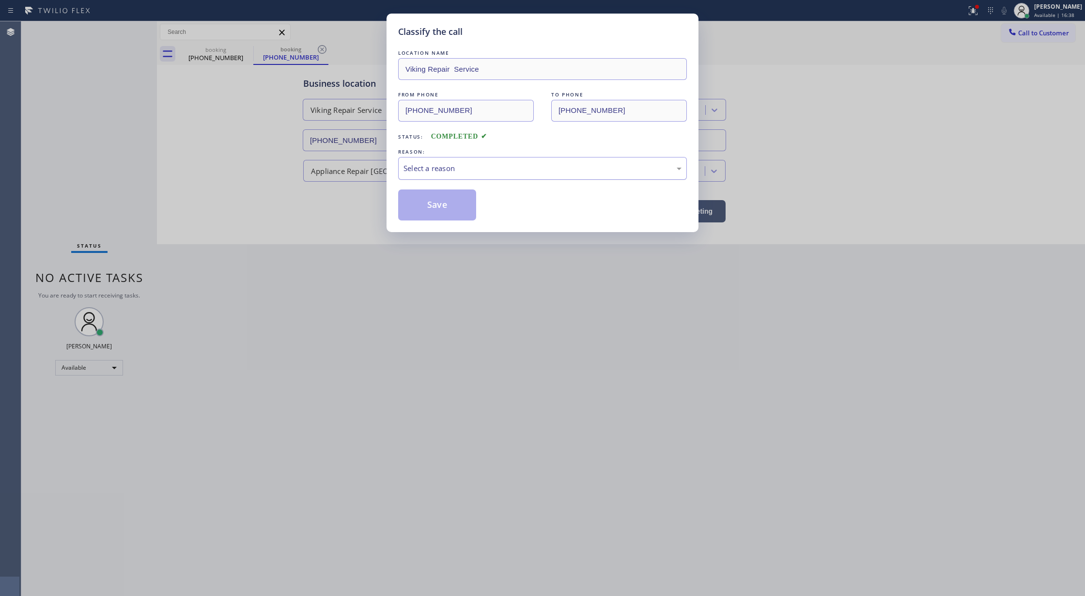
click at [446, 173] on div "Select a reason" at bounding box center [542, 168] width 278 height 11
click at [444, 202] on button "Save" at bounding box center [437, 204] width 78 height 31
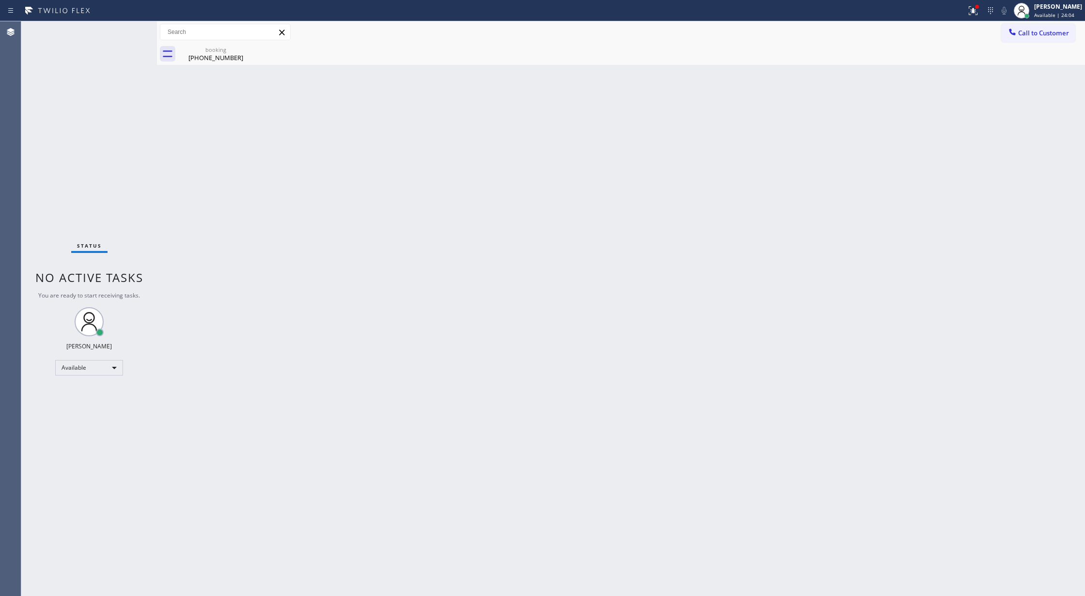
click at [1020, 34] on span "Call to Customer" at bounding box center [1043, 33] width 51 height 9
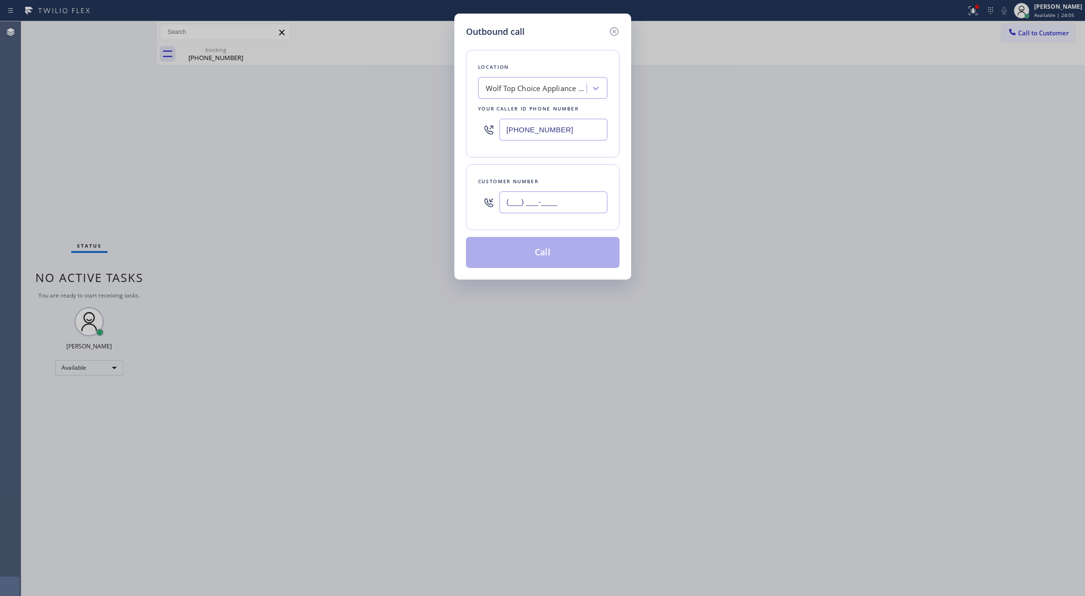
click at [513, 202] on input "(___) ___-____" at bounding box center [553, 202] width 108 height 22
paste input "323) 456-6613"
type input "[PHONE_NUMBER]"
click at [516, 86] on div "Wolf Top Choice Appliance Repair [GEOGRAPHIC_DATA]" at bounding box center [537, 88] width 102 height 11
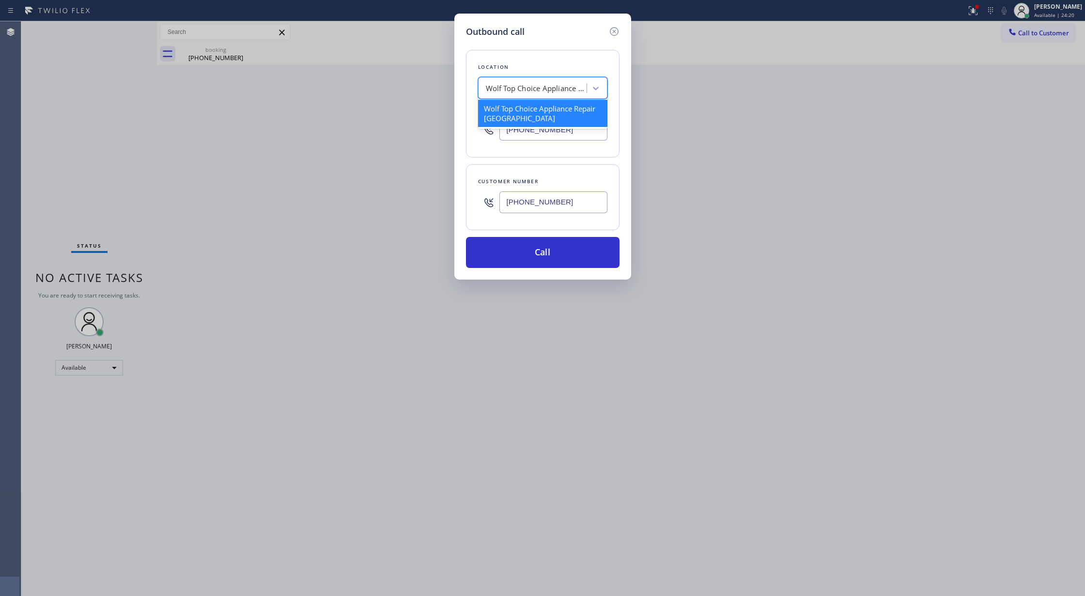
paste input "Arcadia Electrics"
type input "Arcadia Electrics"
click at [514, 111] on div "Arcadia Electrics" at bounding box center [542, 108] width 129 height 17
type input "[PHONE_NUMBER]"
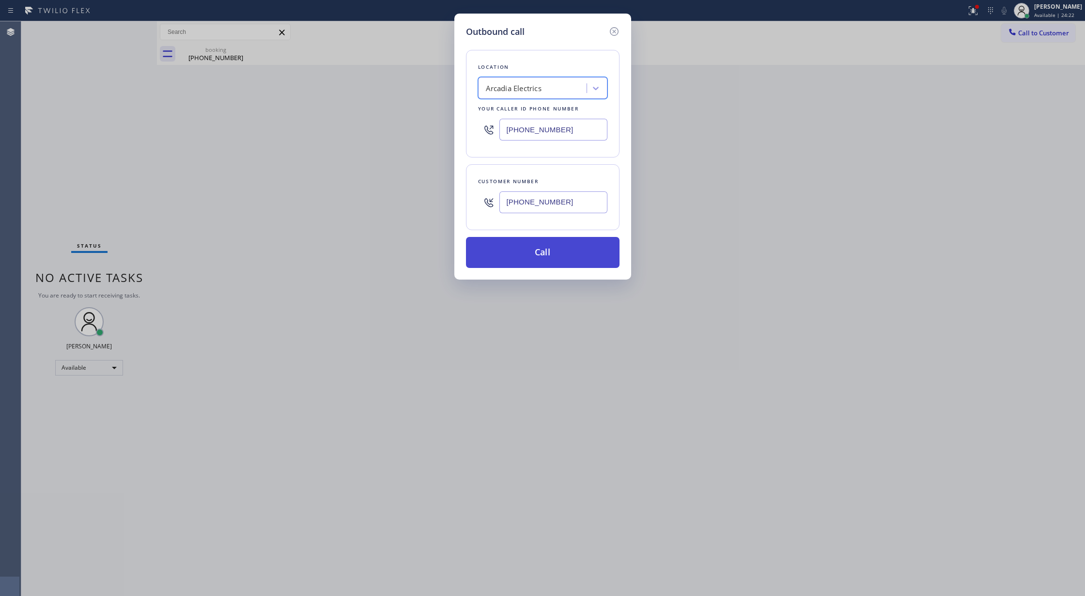
click at [539, 258] on button "Call" at bounding box center [543, 252] width 154 height 31
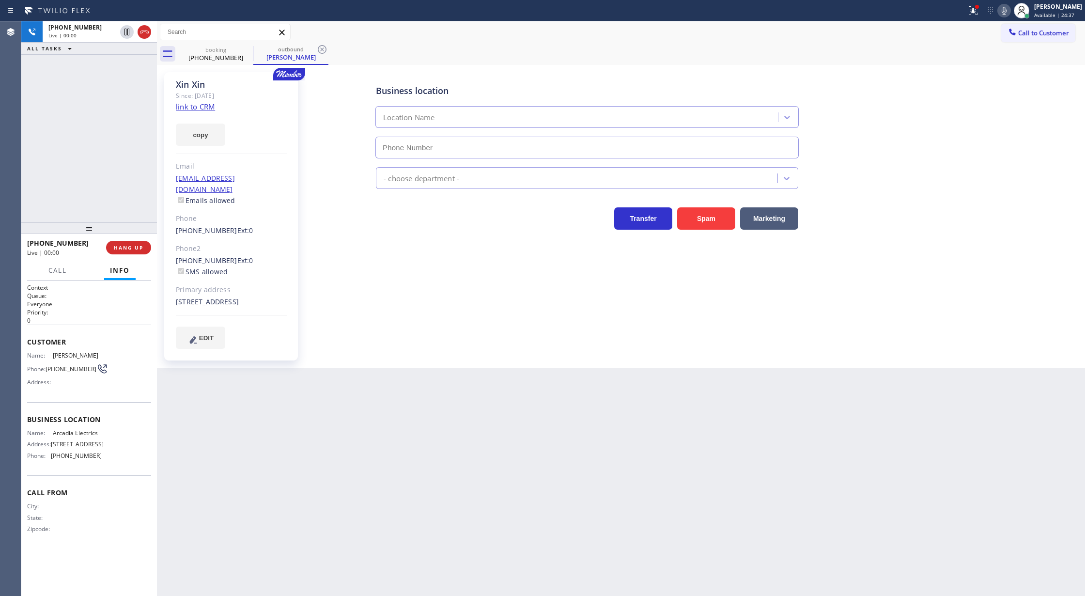
type input "[PHONE_NUMBER]"
click at [144, 35] on icon at bounding box center [144, 32] width 12 height 12
click at [123, 248] on span "HANG UP" at bounding box center [129, 247] width 30 height 7
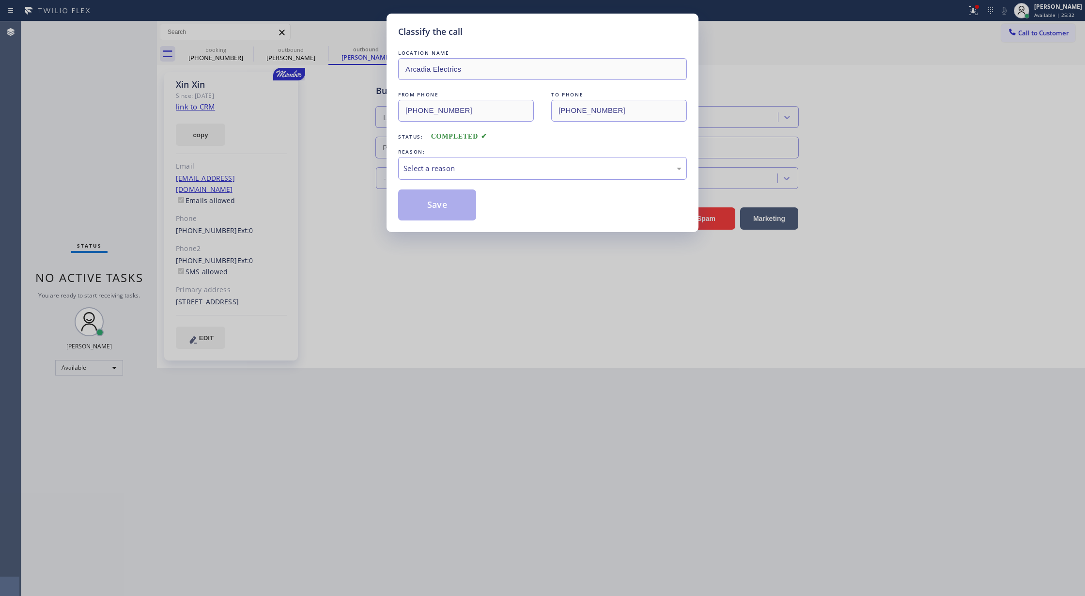
type input "[PHONE_NUMBER]"
click at [451, 161] on div "Select a reason" at bounding box center [542, 168] width 289 height 23
click at [433, 202] on button "Save" at bounding box center [437, 204] width 78 height 31
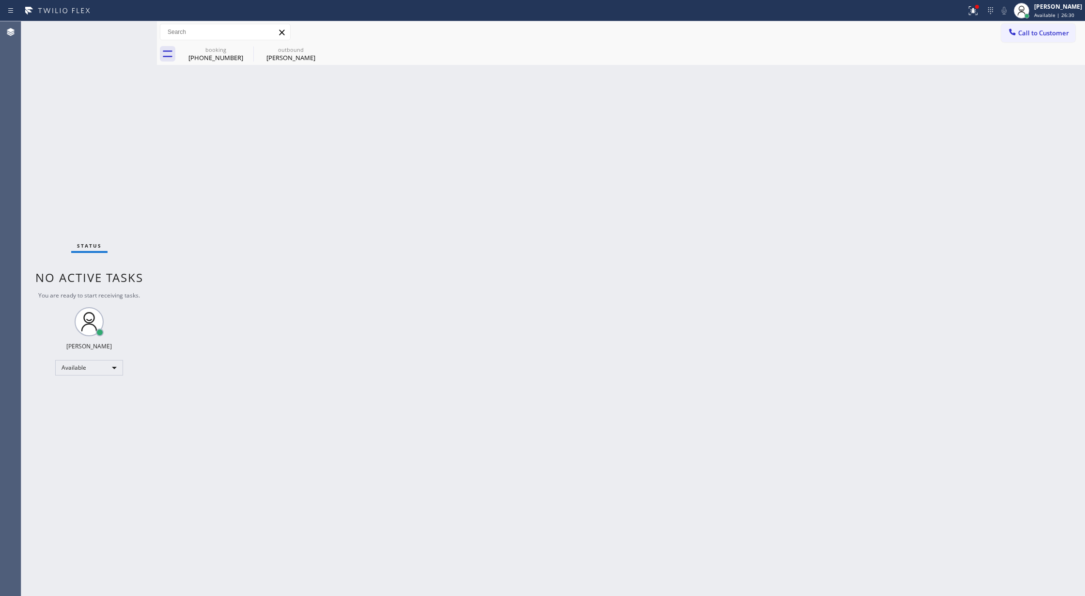
click at [221, 220] on div "Back to Dashboard Change Sender ID Customers Technicians Select a contact Outbo…" at bounding box center [621, 308] width 928 height 574
click at [1047, 20] on div "[PERSON_NAME] Available | 34:45" at bounding box center [1048, 10] width 74 height 21
click at [1023, 41] on button "Offline" at bounding box center [1036, 38] width 97 height 13
click at [1044, 13] on span "Offline | 0s" at bounding box center [1047, 15] width 27 height 7
click at [1018, 86] on button "Log out" at bounding box center [1036, 93] width 97 height 21
